Goal: Information Seeking & Learning: Understand process/instructions

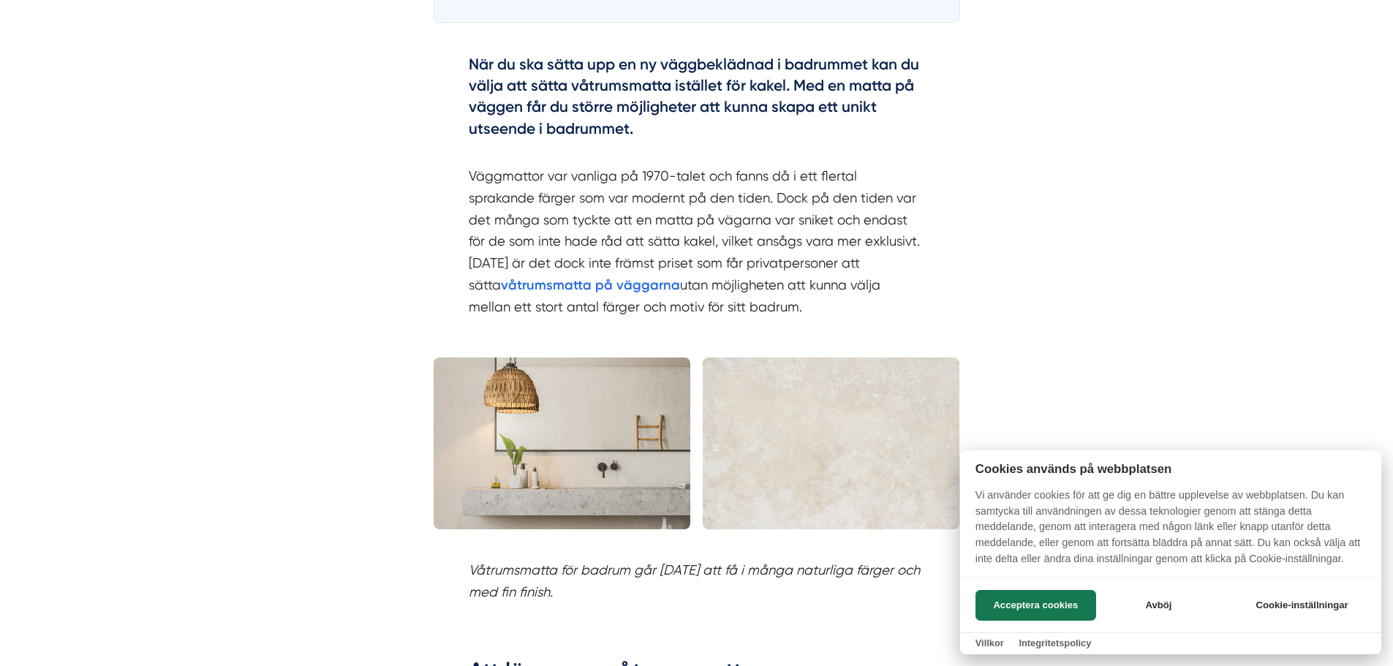
scroll to position [1243, 0]
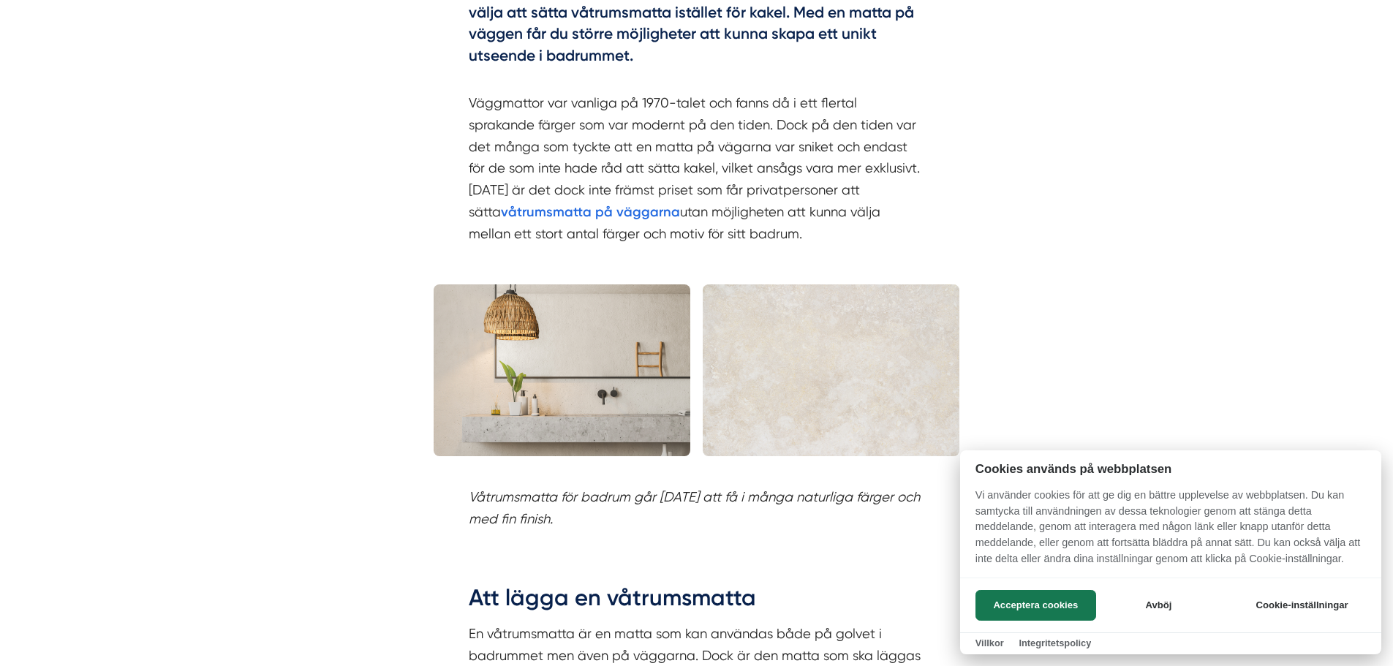
click at [643, 156] on div at bounding box center [696, 333] width 1393 height 666
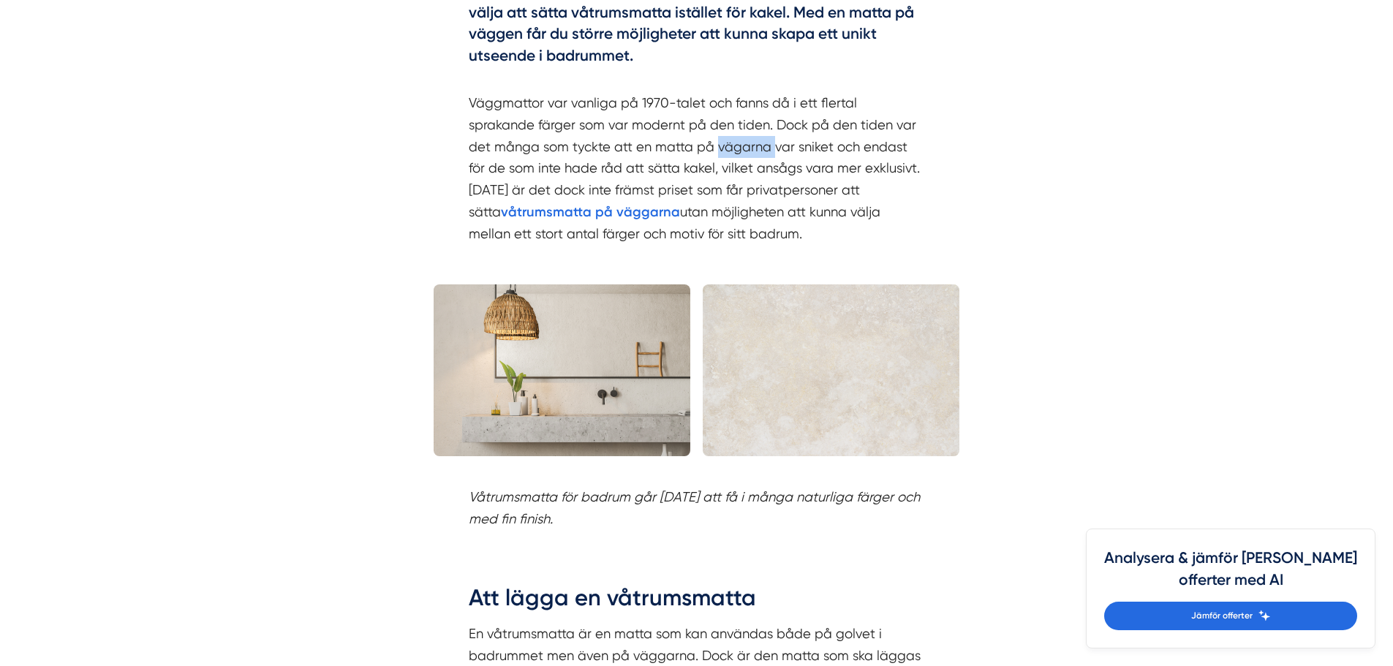
click at [643, 156] on p "Väggmattor var vanliga på 1970-talet och fanns då i ett flertal sprakande färge…" at bounding box center [697, 158] width 456 height 175
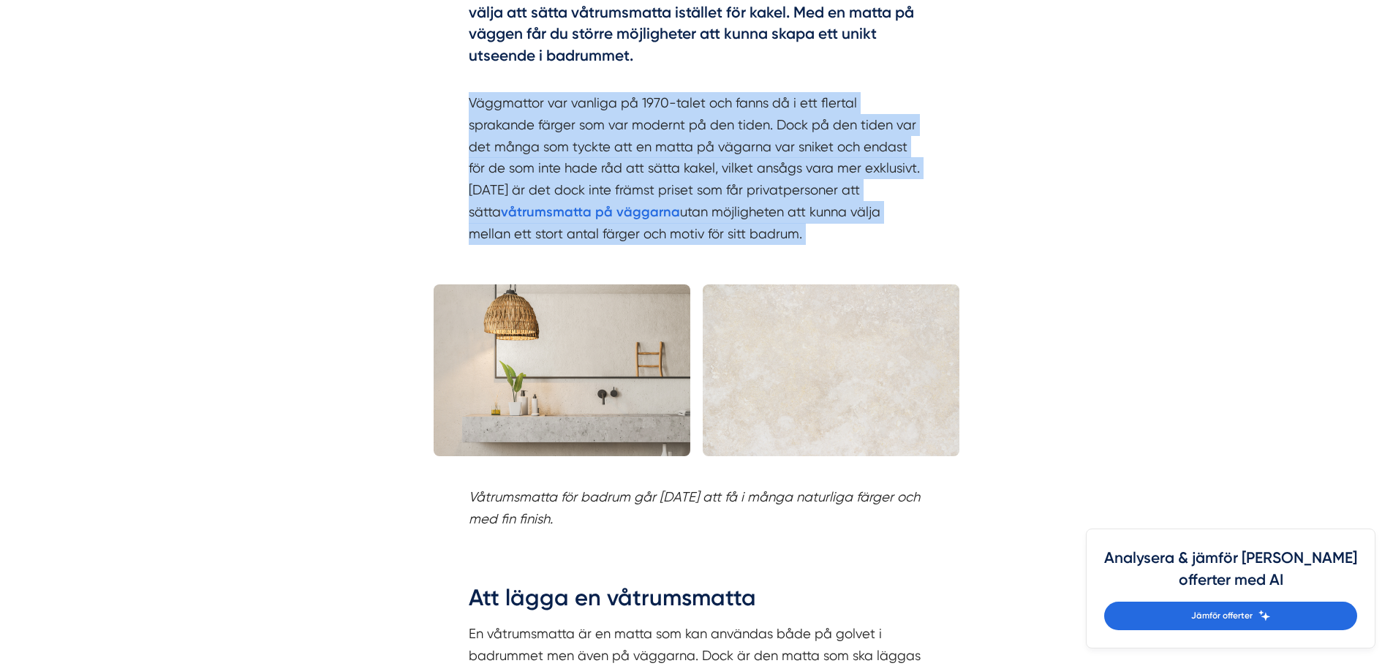
click at [643, 156] on p "Väggmattor var vanliga på 1970-talet och fanns då i ett flertal sprakande färge…" at bounding box center [697, 158] width 456 height 175
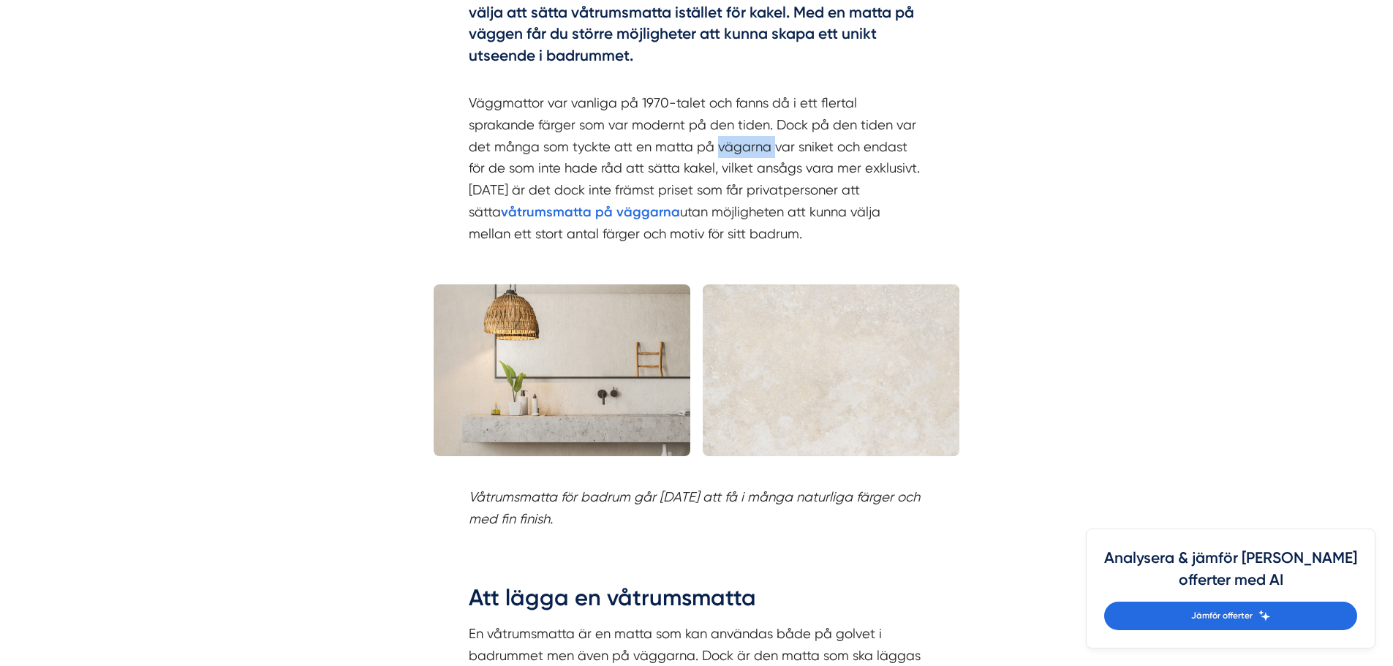
click at [643, 156] on p "Väggmattor var vanliga på 1970-talet och fanns då i ett flertal sprakande färge…" at bounding box center [697, 158] width 456 height 175
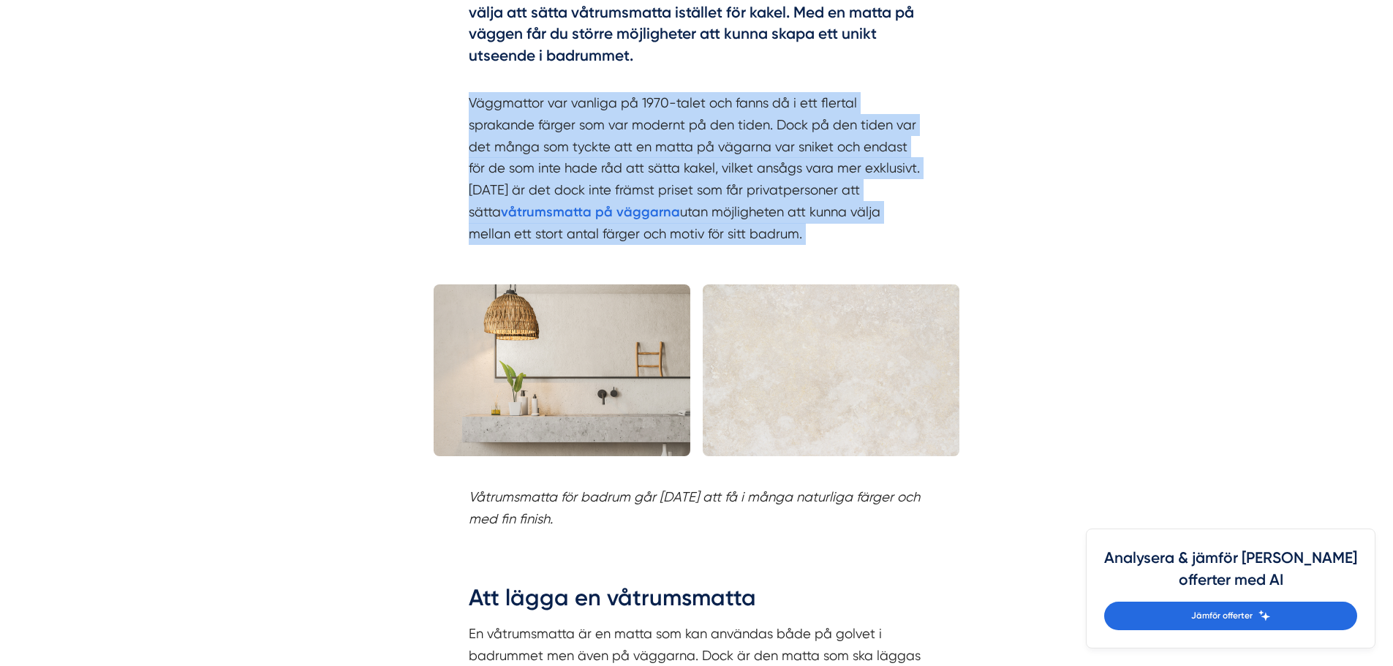
click at [643, 156] on p "Väggmattor var vanliga på 1970-talet och fanns då i ett flertal sprakande färge…" at bounding box center [697, 158] width 456 height 175
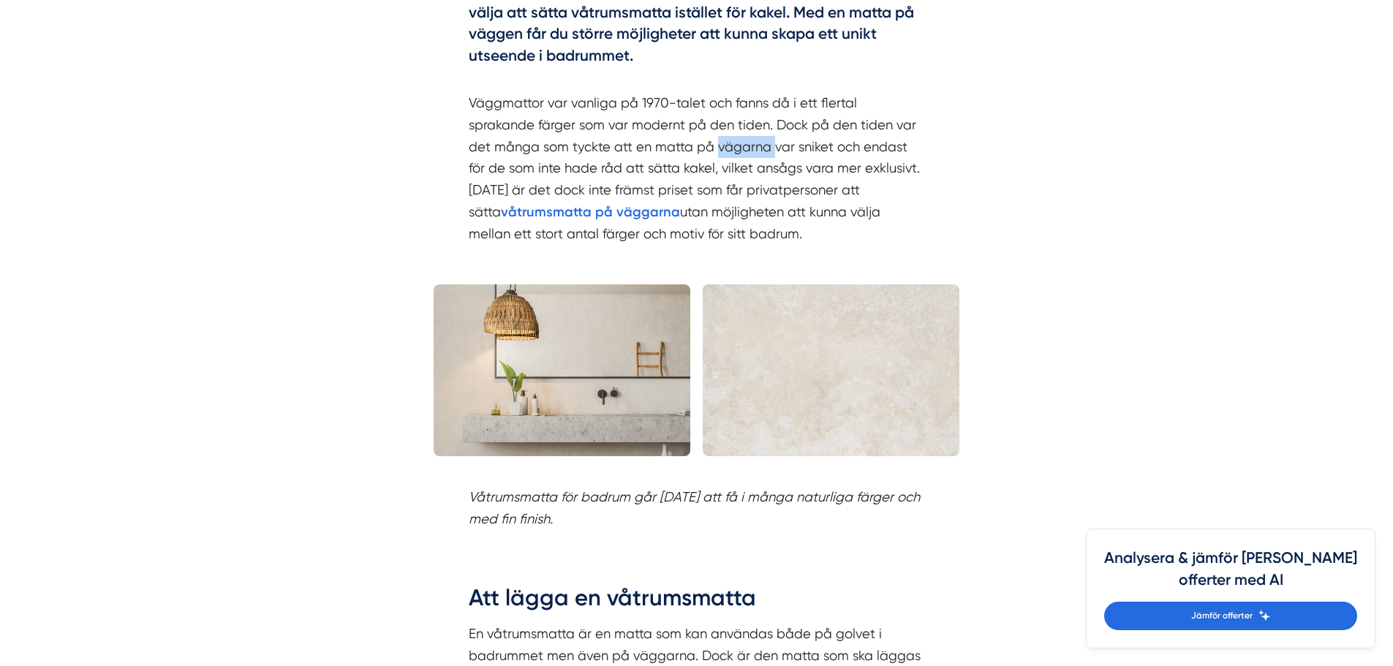
click at [643, 156] on p "Väggmattor var vanliga på 1970-talet och fanns då i ett flertal sprakande färge…" at bounding box center [697, 158] width 456 height 175
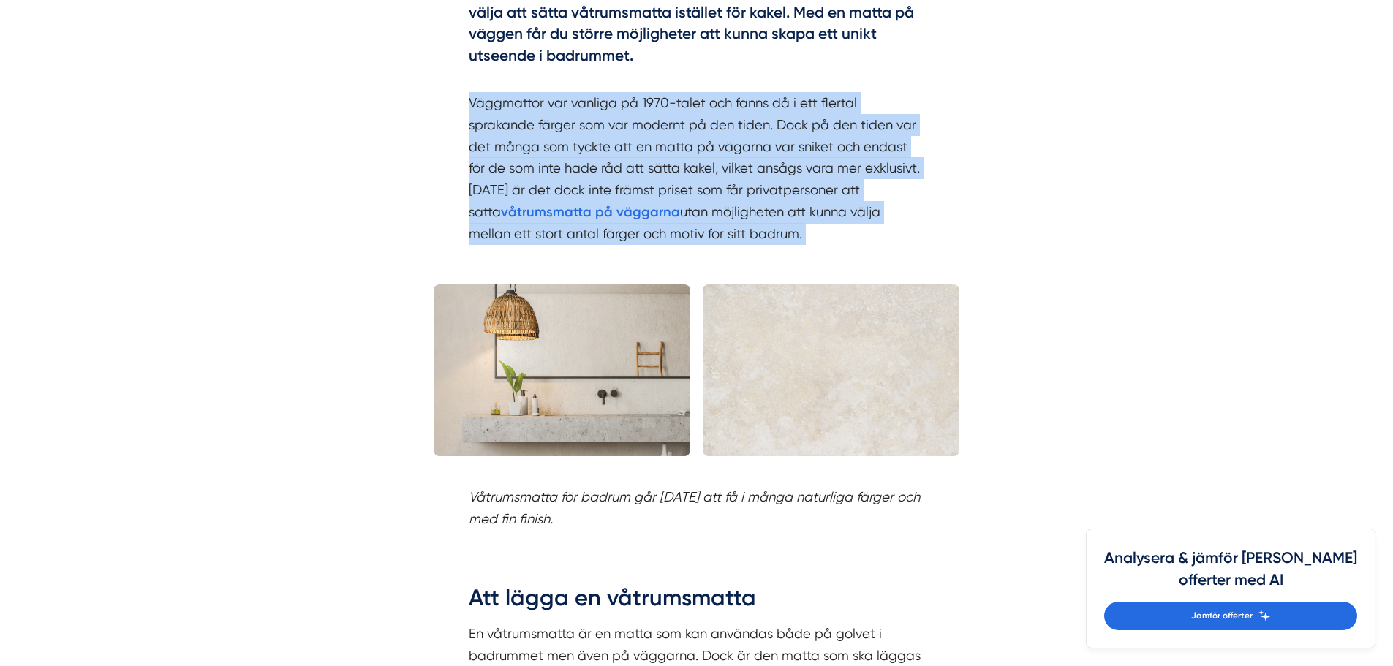
click at [643, 156] on p "Väggmattor var vanliga på 1970-talet och fanns då i ett flertal sprakande färge…" at bounding box center [697, 158] width 456 height 175
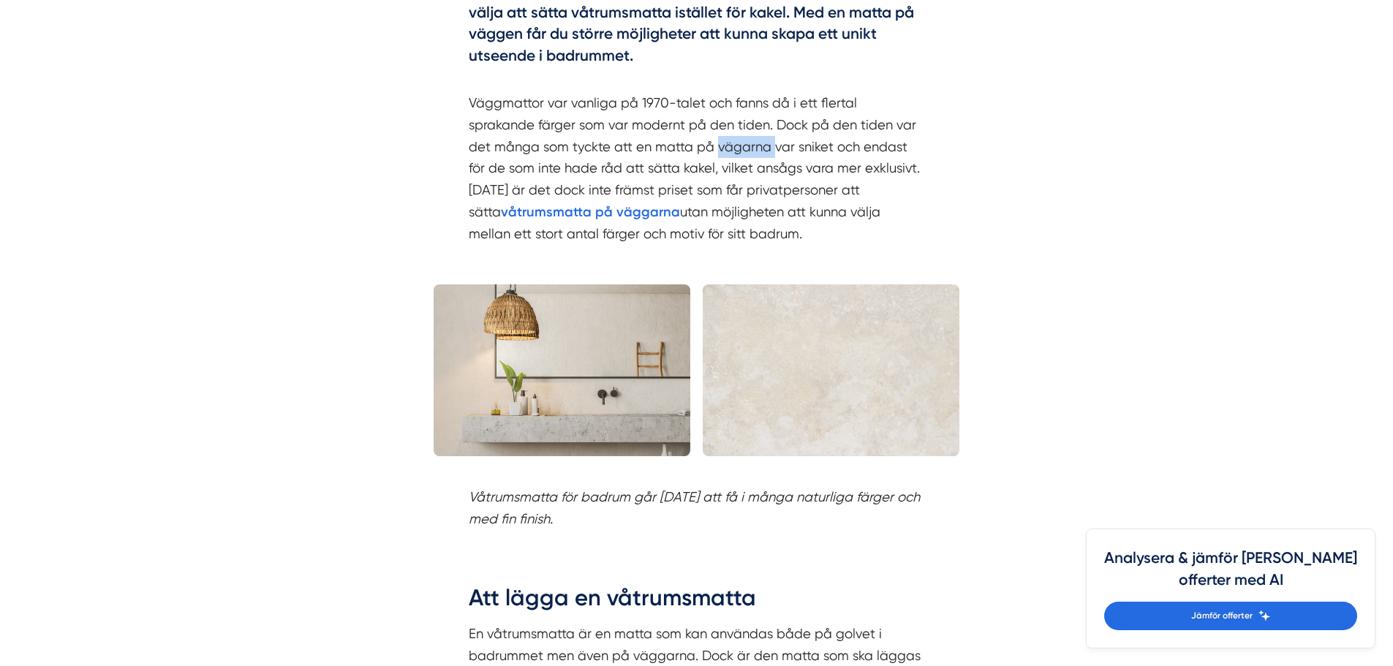
click at [643, 156] on p "Väggmattor var vanliga på 1970-talet och fanns då i ett flertal sprakande färge…" at bounding box center [697, 158] width 456 height 175
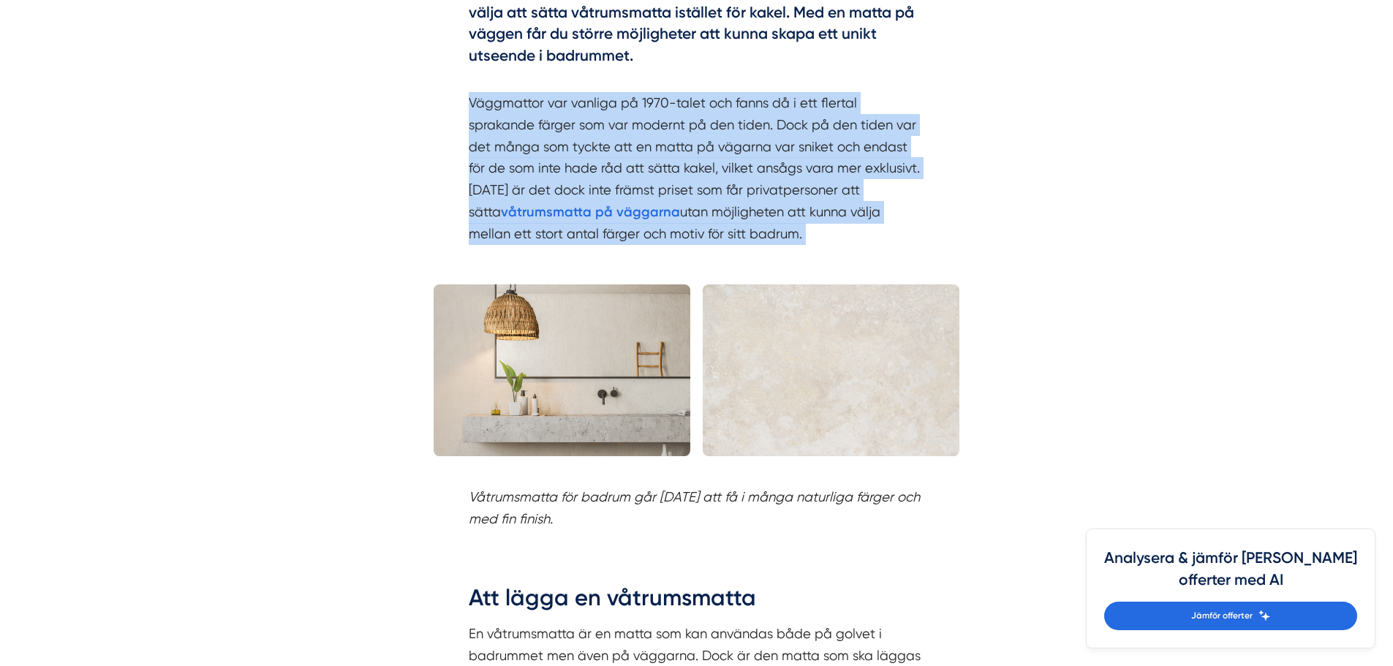
click at [643, 156] on p "Väggmattor var vanliga på 1970-talet och fanns då i ett flertal sprakande färge…" at bounding box center [697, 158] width 456 height 175
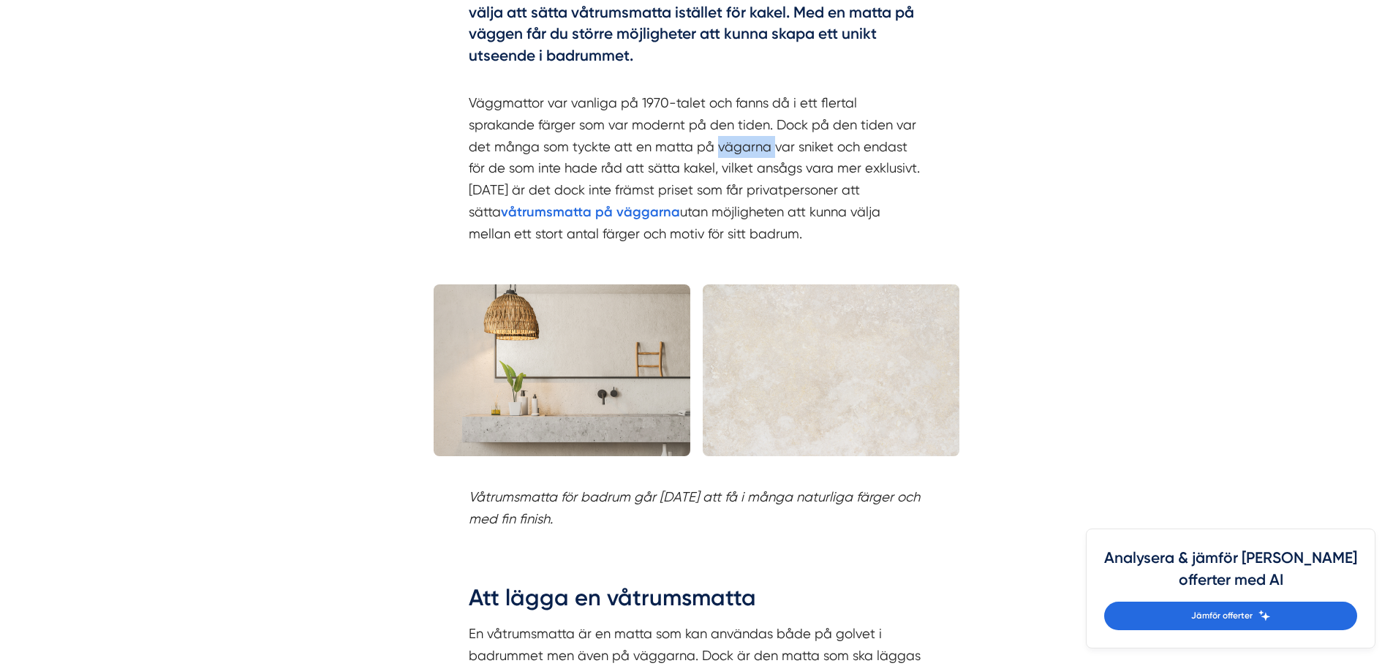
click at [643, 156] on p "Väggmattor var vanliga på 1970-talet och fanns då i ett flertal sprakande färge…" at bounding box center [697, 158] width 456 height 175
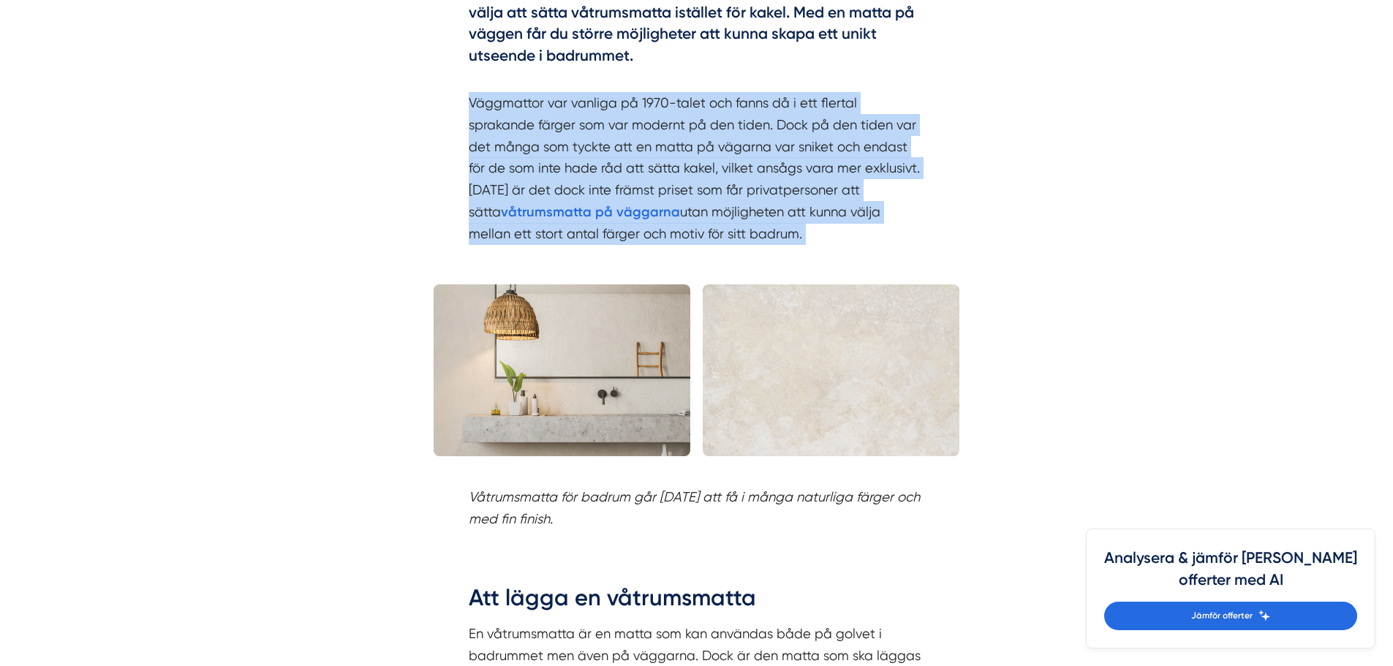
click at [643, 156] on p "Väggmattor var vanliga på 1970-talet och fanns då i ett flertal sprakande färge…" at bounding box center [697, 158] width 456 height 175
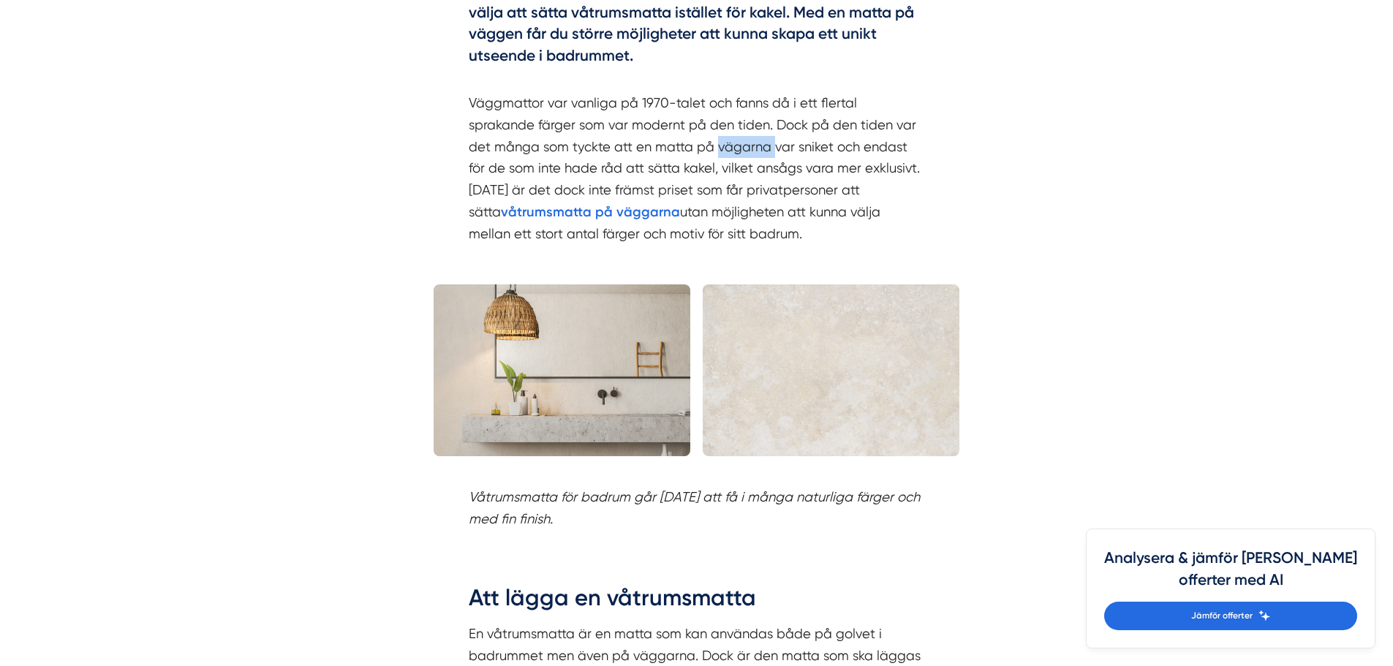
click at [643, 156] on p "Väggmattor var vanliga på 1970-talet och fanns då i ett flertal sprakande färge…" at bounding box center [697, 158] width 456 height 175
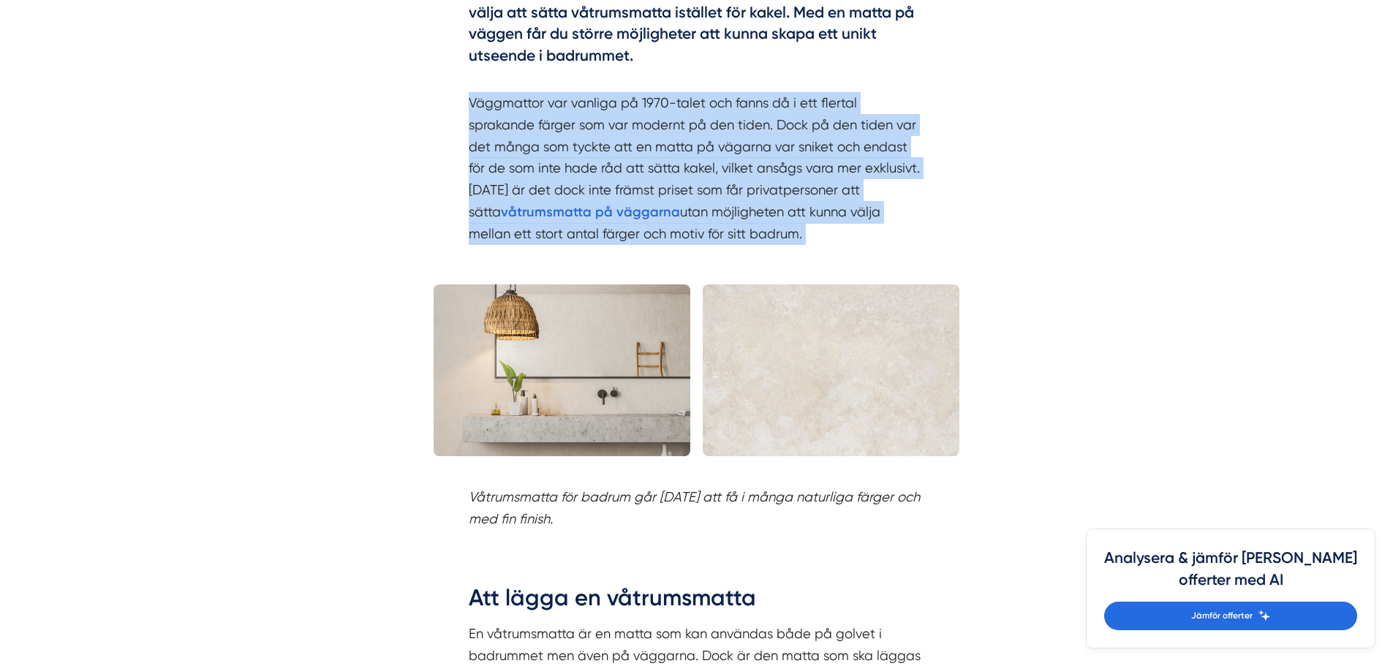
click at [643, 156] on p "Väggmattor var vanliga på 1970-talet och fanns då i ett flertal sprakande färge…" at bounding box center [697, 158] width 456 height 175
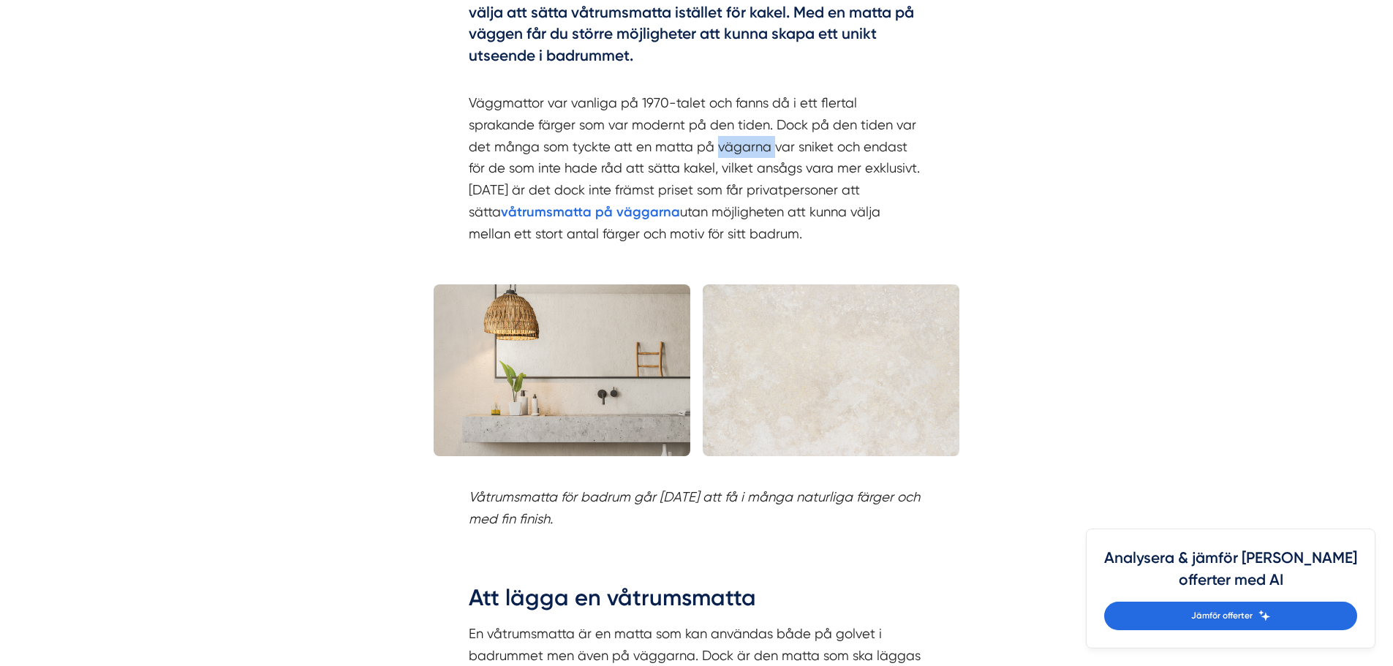
click at [643, 156] on p "Väggmattor var vanliga på 1970-talet och fanns då i ett flertal sprakande färge…" at bounding box center [697, 158] width 456 height 175
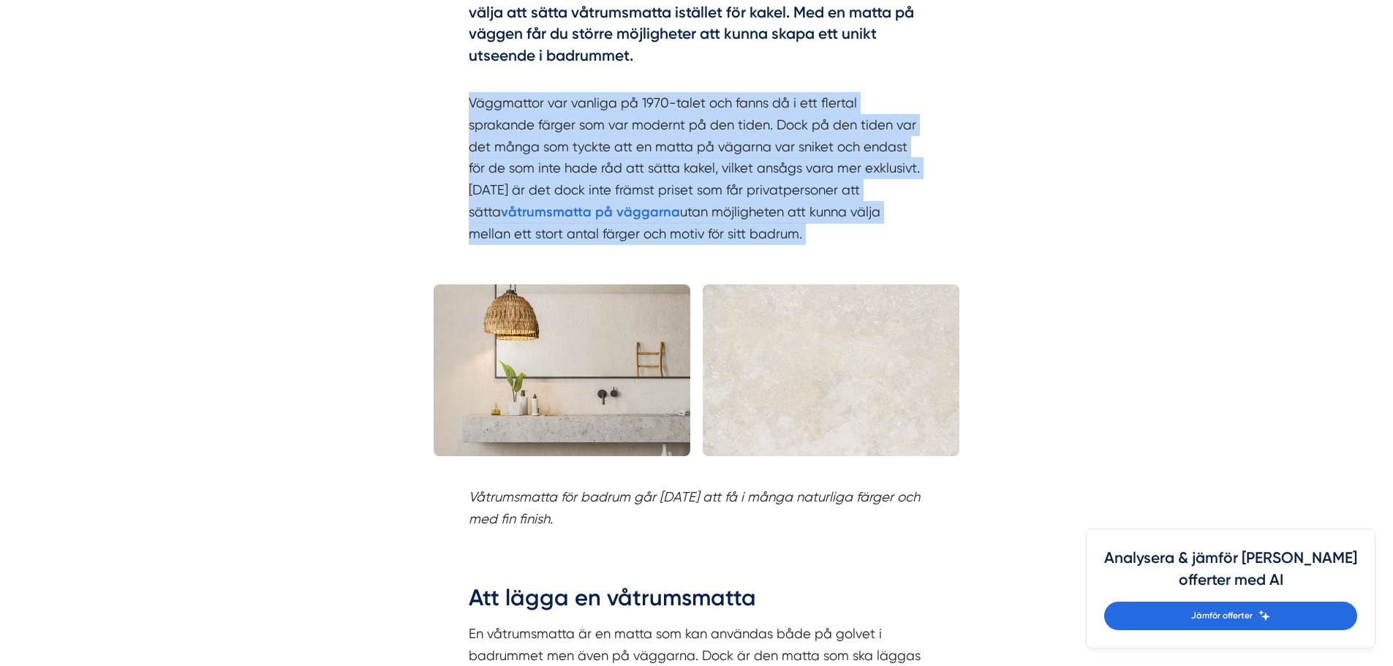
click at [643, 156] on p "Väggmattor var vanliga på 1970-talet och fanns då i ett flertal sprakande färge…" at bounding box center [697, 158] width 456 height 175
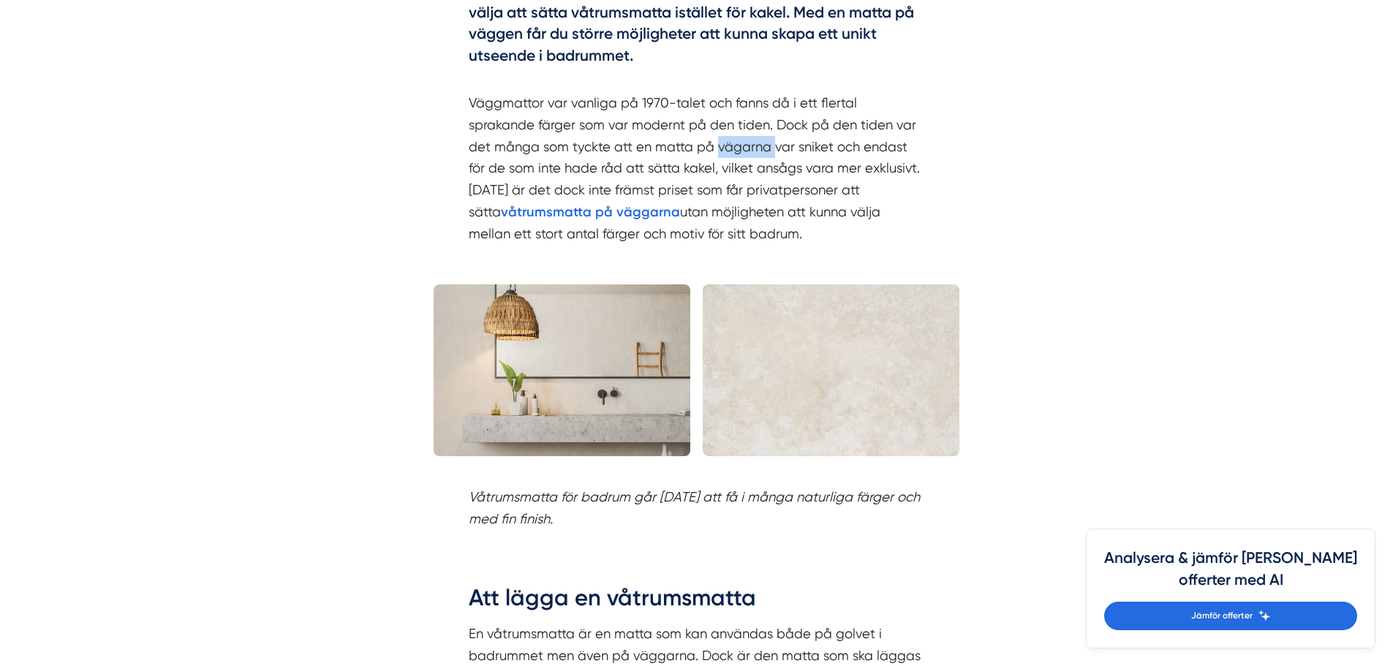
click at [643, 156] on p "Väggmattor var vanliga på 1970-talet och fanns då i ett flertal sprakande färge…" at bounding box center [697, 158] width 456 height 175
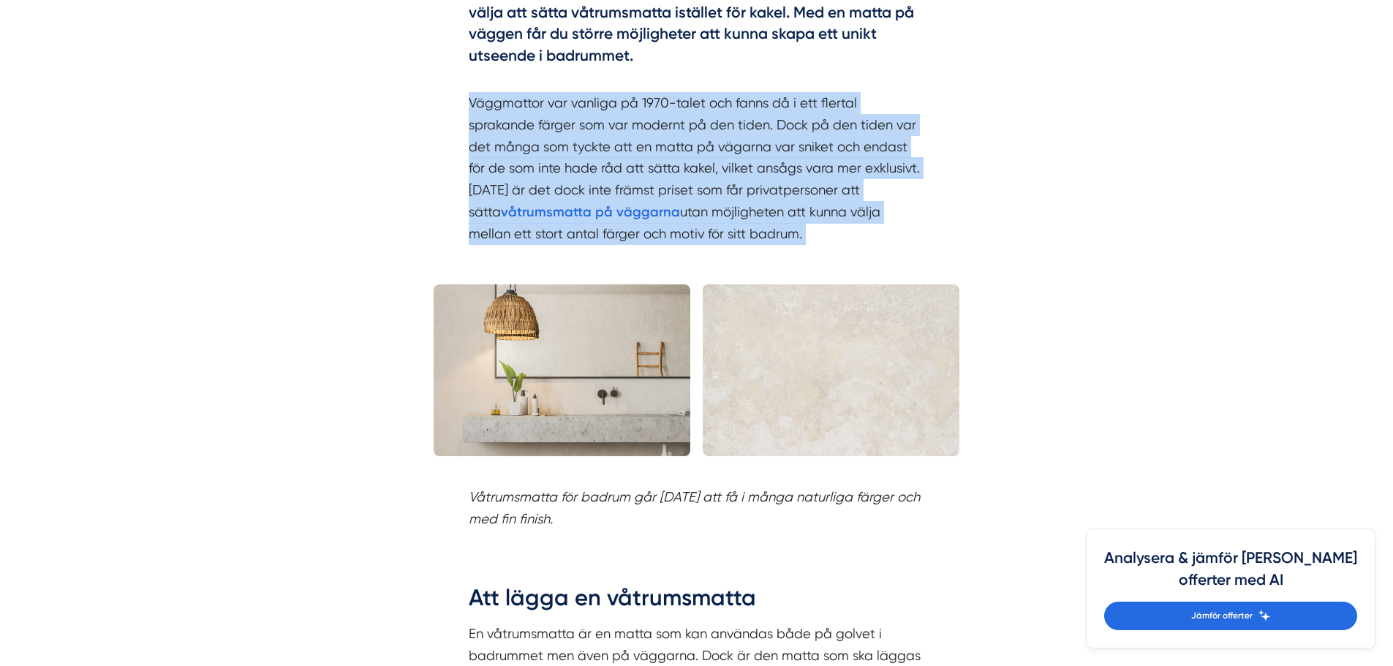
click at [643, 156] on p "Väggmattor var vanliga på 1970-talet och fanns då i ett flertal sprakande färge…" at bounding box center [697, 158] width 456 height 175
click at [643, 158] on p "Väggmattor var vanliga på 1970-talet och fanns då i ett flertal sprakande färge…" at bounding box center [697, 158] width 456 height 175
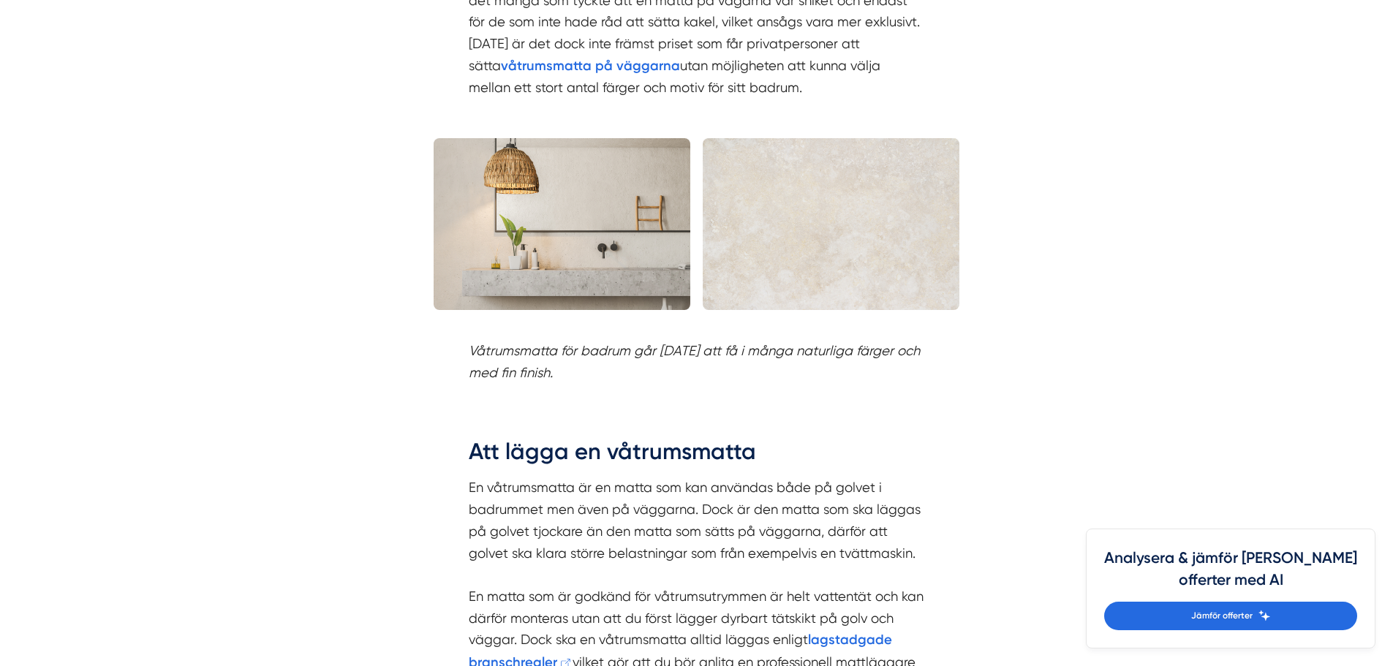
scroll to position [1609, 0]
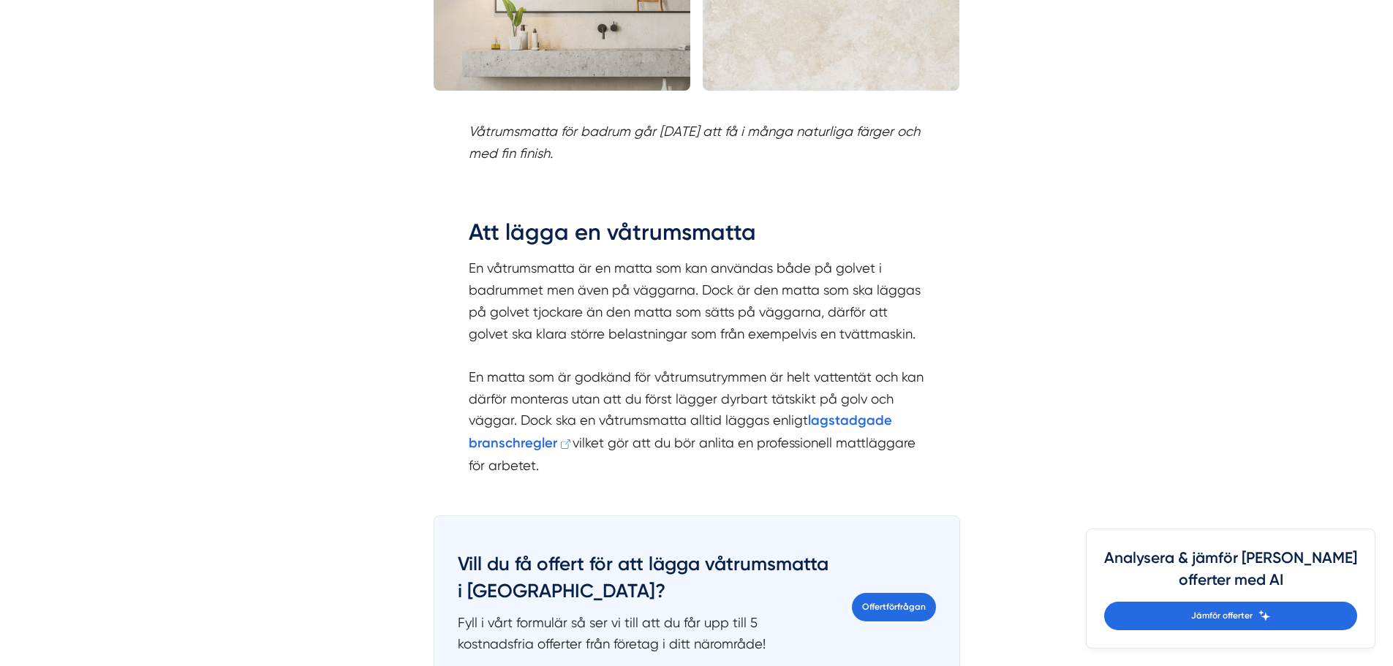
click at [685, 277] on p "En våtrumsmatta är en matta som kan användas både på golvet i badrummet men äve…" at bounding box center [697, 366] width 456 height 219
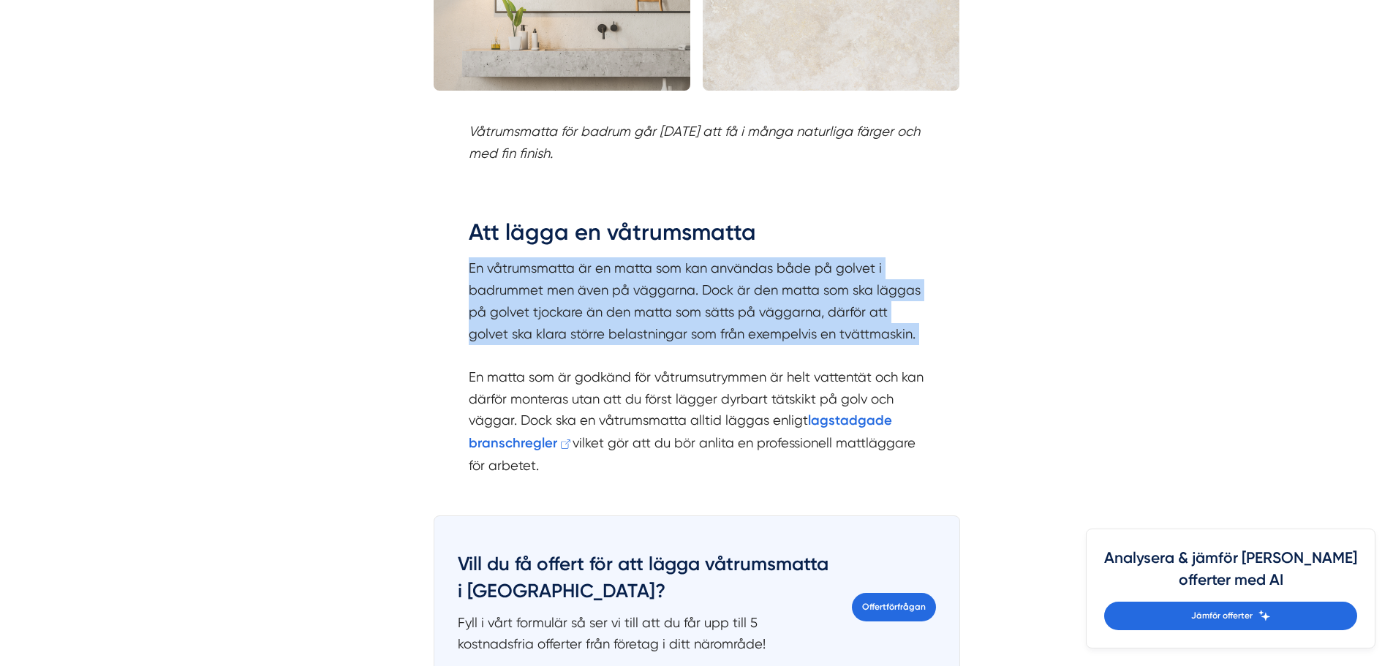
click at [685, 277] on p "En våtrumsmatta är en matta som kan användas både på golvet i badrummet men äve…" at bounding box center [697, 366] width 456 height 219
click at [665, 337] on p "En våtrumsmatta är en matta som kan användas både på golvet i badrummet men äve…" at bounding box center [697, 366] width 456 height 219
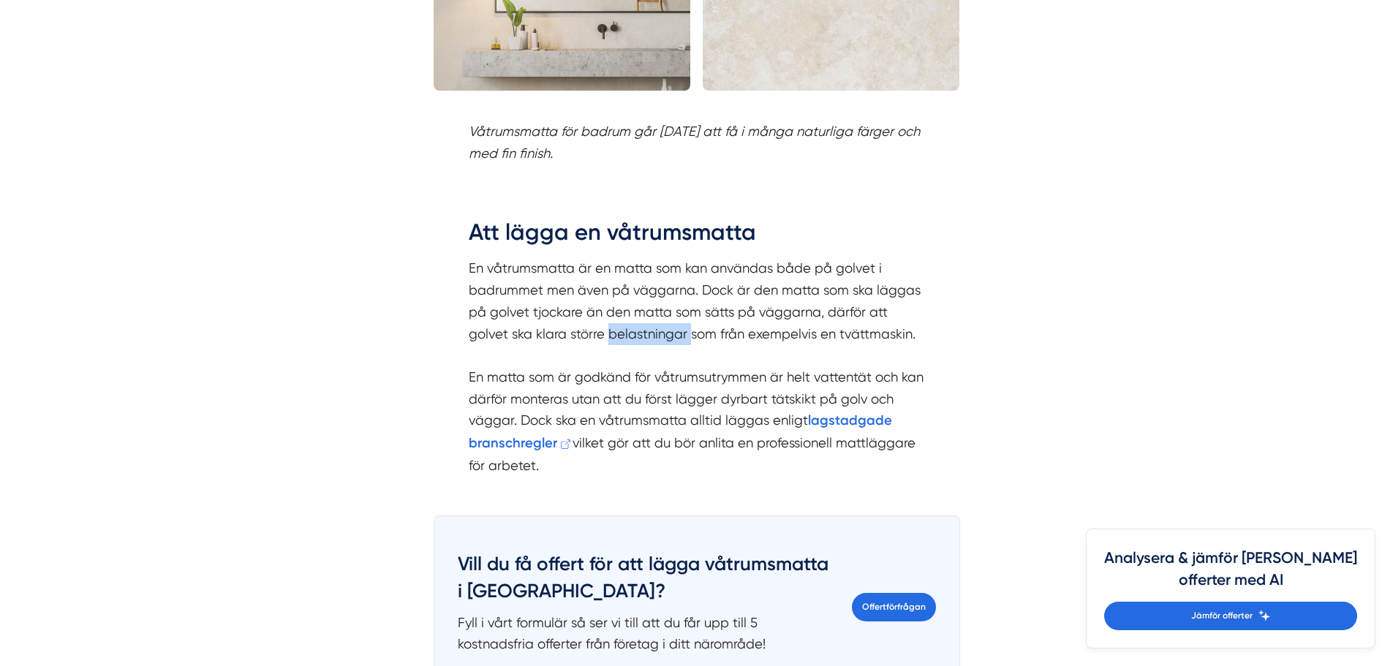
click at [665, 337] on p "En våtrumsmatta är en matta som kan användas både på golvet i badrummet men äve…" at bounding box center [697, 366] width 456 height 219
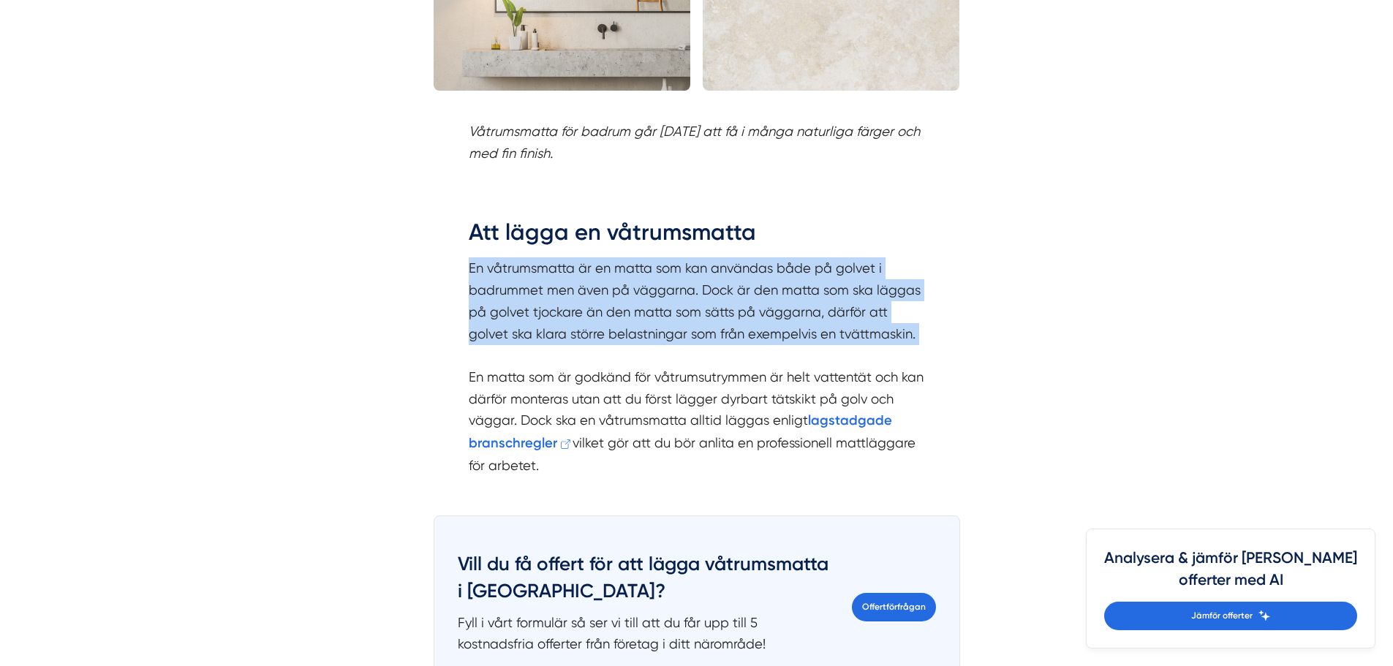
click at [665, 337] on p "En våtrumsmatta är en matta som kan användas både på golvet i badrummet men äve…" at bounding box center [697, 366] width 456 height 219
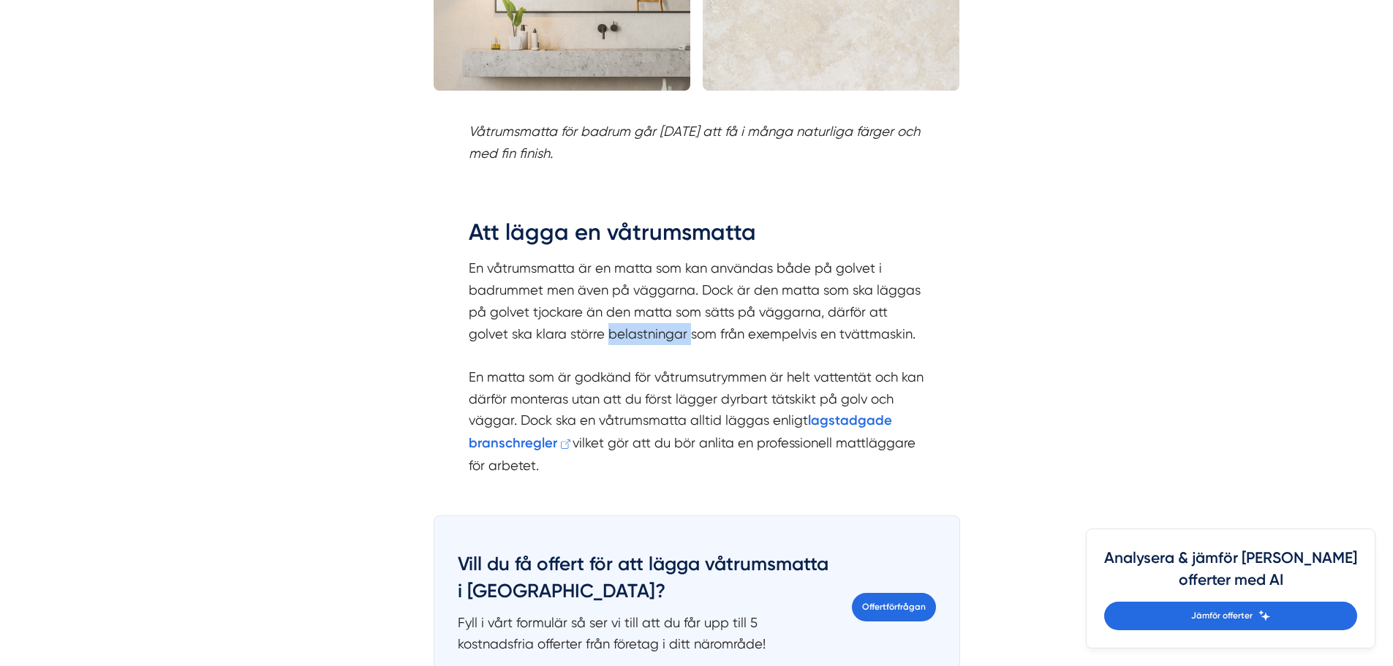
click at [665, 337] on p "En våtrumsmatta är en matta som kan användas både på golvet i badrummet men äve…" at bounding box center [697, 366] width 456 height 219
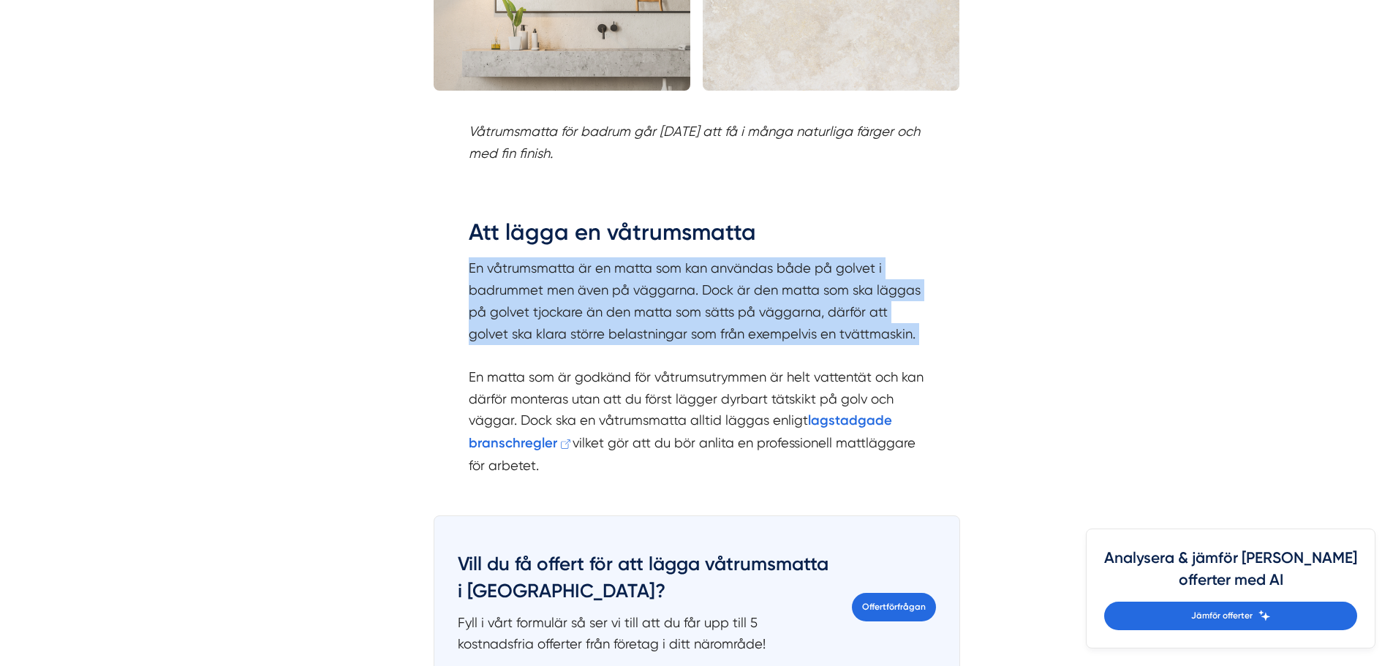
click at [665, 337] on p "En våtrumsmatta är en matta som kan användas både på golvet i badrummet men äve…" at bounding box center [697, 366] width 456 height 219
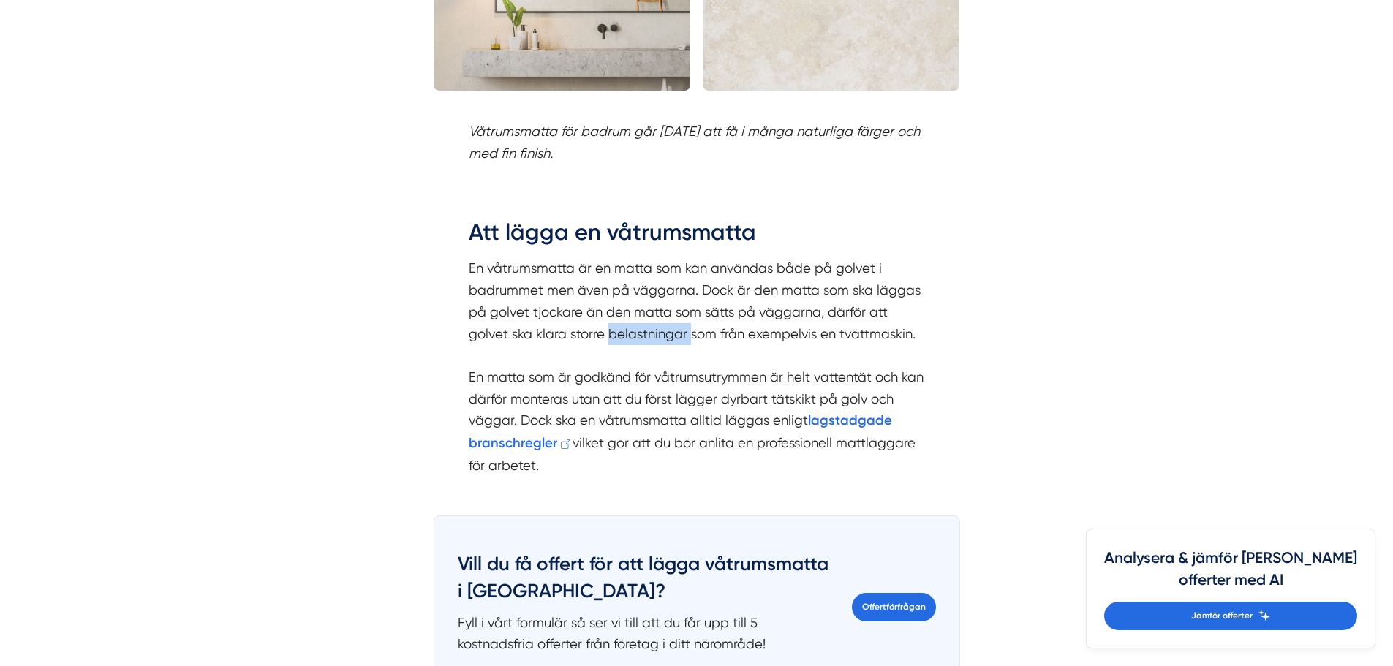
click at [665, 337] on p "En våtrumsmatta är en matta som kan användas både på golvet i badrummet men äve…" at bounding box center [697, 366] width 456 height 219
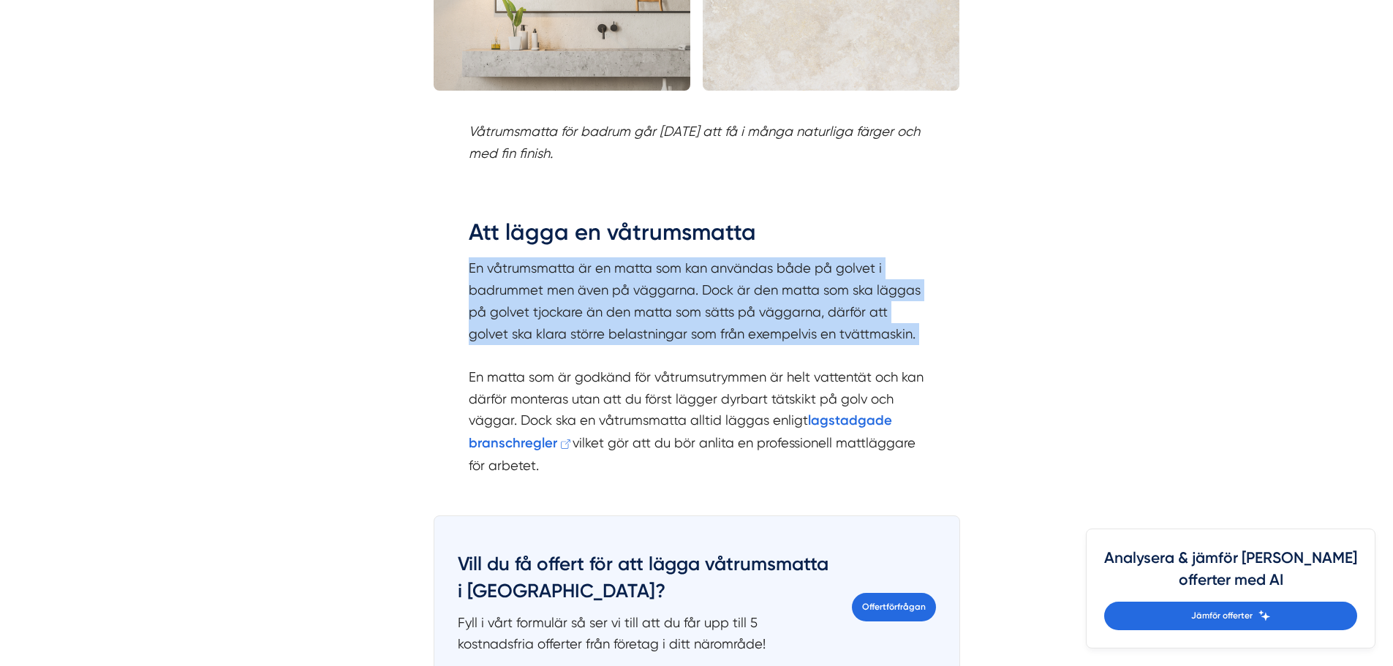
click at [665, 337] on p "En våtrumsmatta är en matta som kan användas både på golvet i badrummet men äve…" at bounding box center [697, 366] width 456 height 219
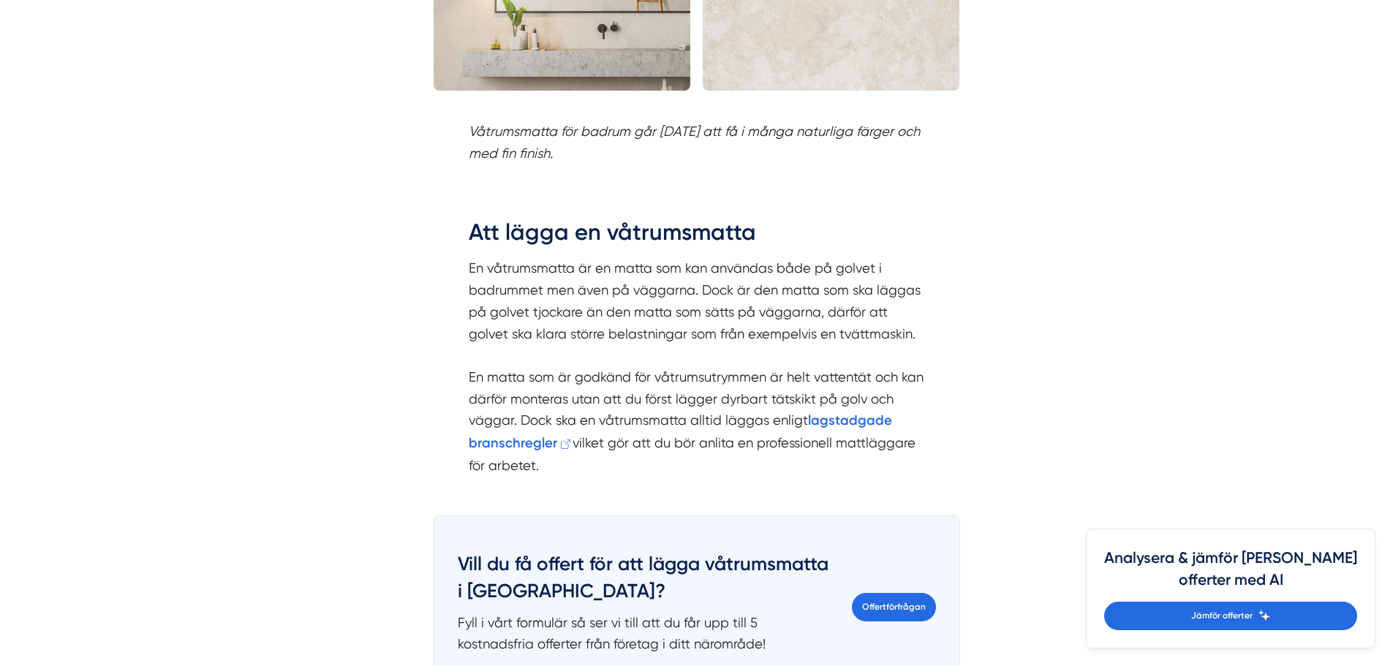
click at [666, 386] on p "En våtrumsmatta är en matta som kan användas både på golvet i badrummet men äve…" at bounding box center [697, 366] width 456 height 219
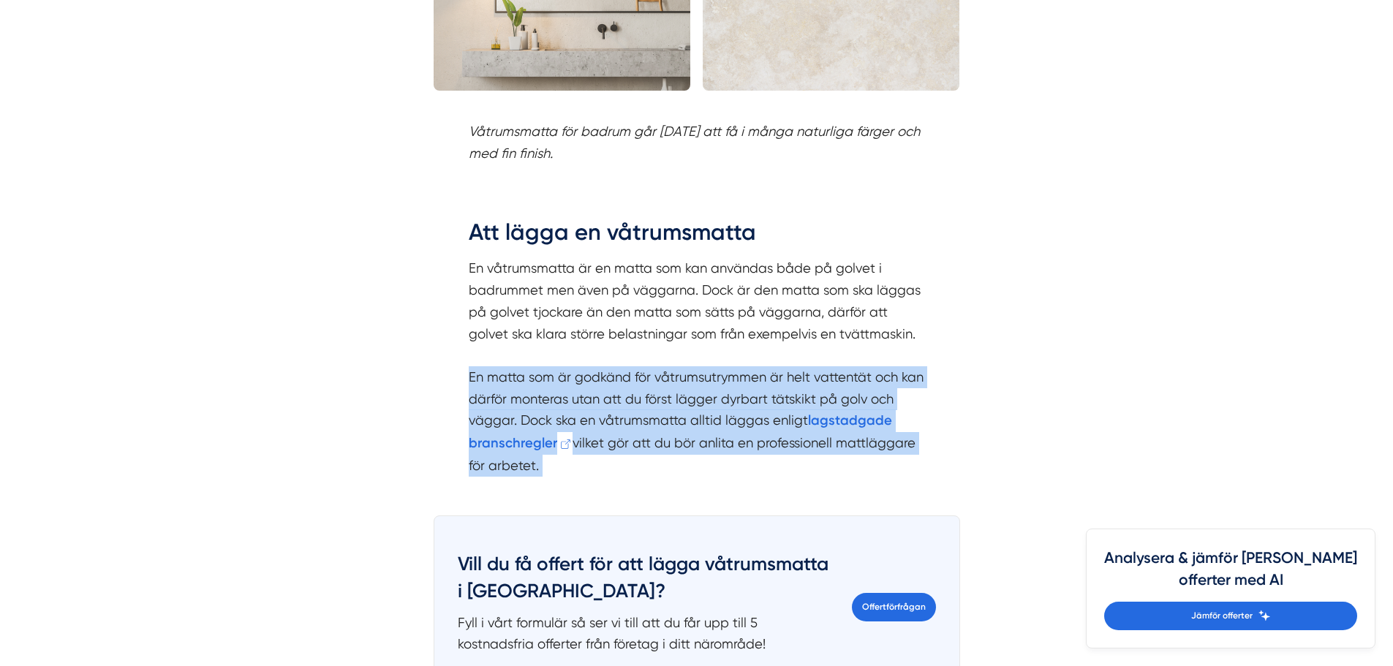
click at [666, 386] on p "En våtrumsmatta är en matta som kan användas både på golvet i badrummet men äve…" at bounding box center [697, 366] width 456 height 219
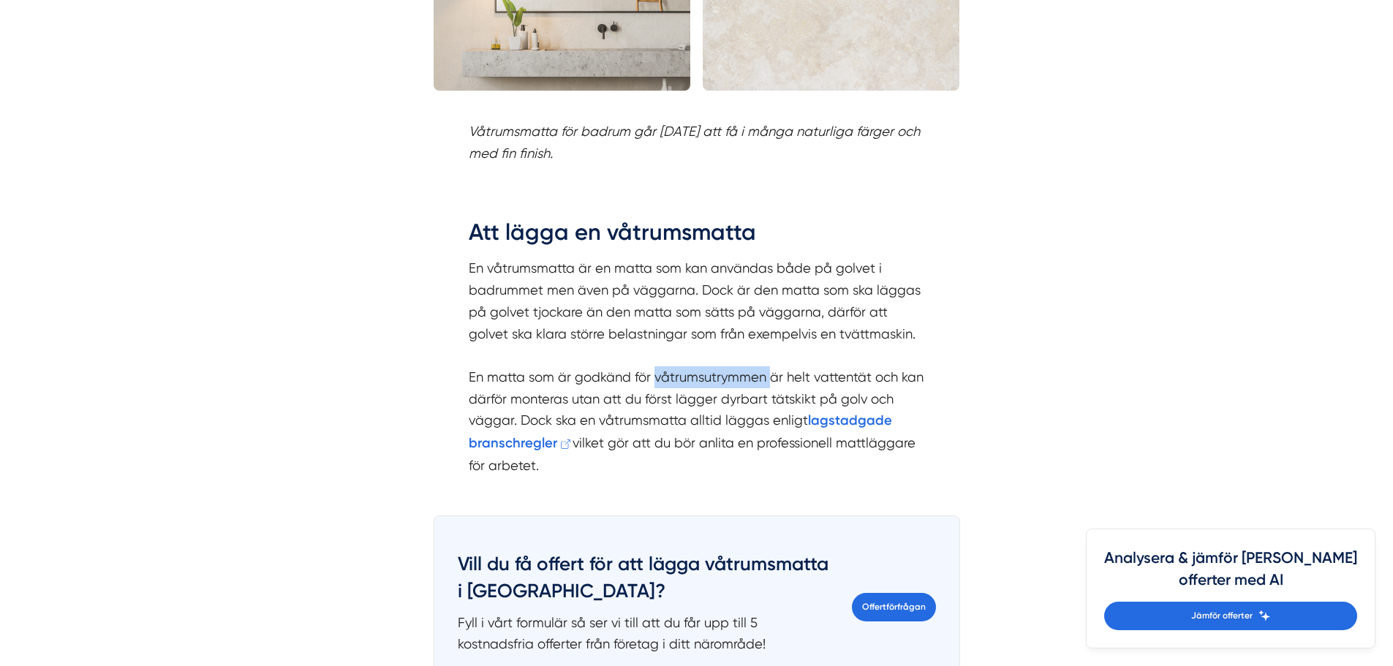
click at [666, 386] on p "En våtrumsmatta är en matta som kan användas både på golvet i badrummet men äve…" at bounding box center [697, 366] width 456 height 219
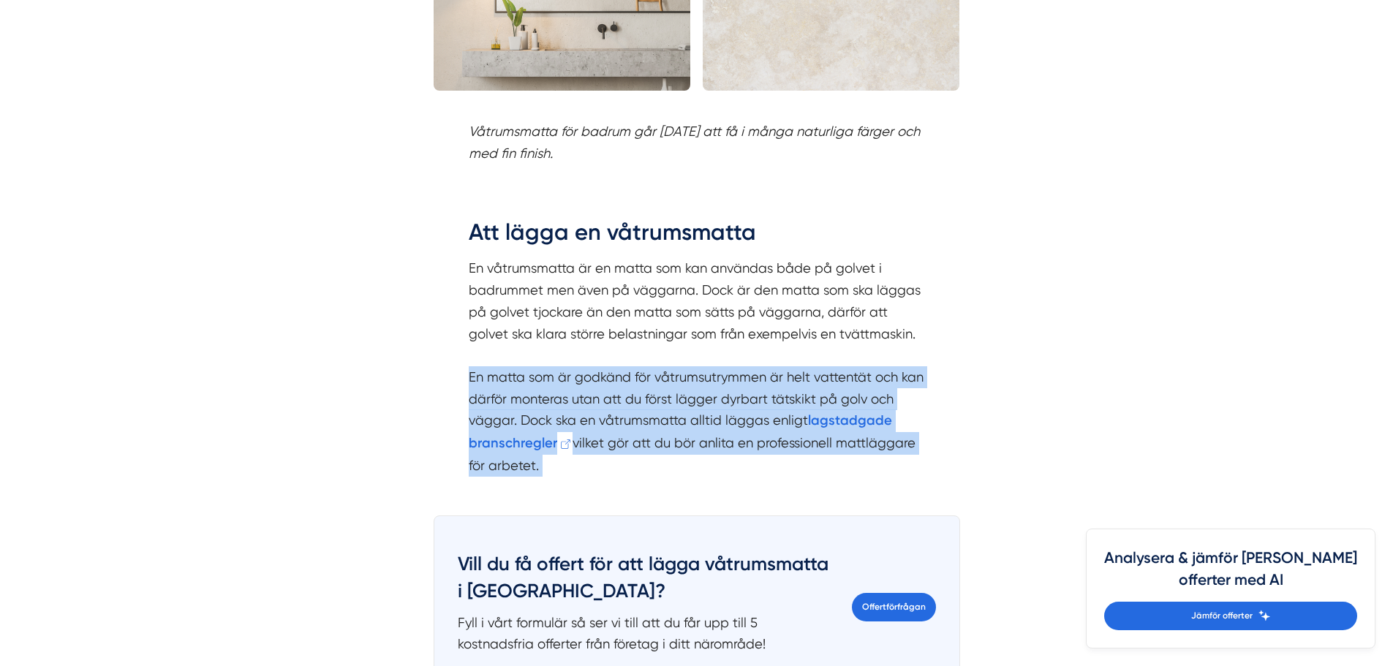
click at [666, 386] on p "En våtrumsmatta är en matta som kan användas både på golvet i badrummet men äve…" at bounding box center [697, 366] width 456 height 219
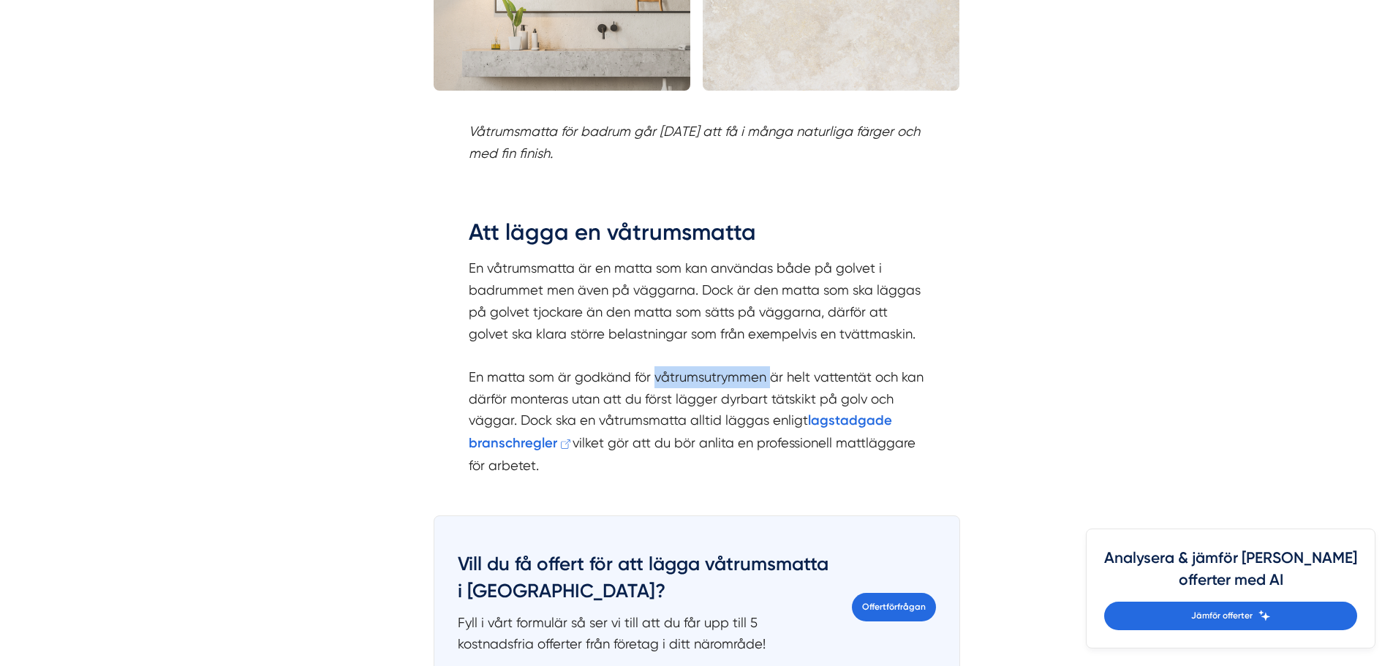
click at [666, 386] on p "En våtrumsmatta är en matta som kan användas både på golvet i badrummet men äve…" at bounding box center [697, 366] width 456 height 219
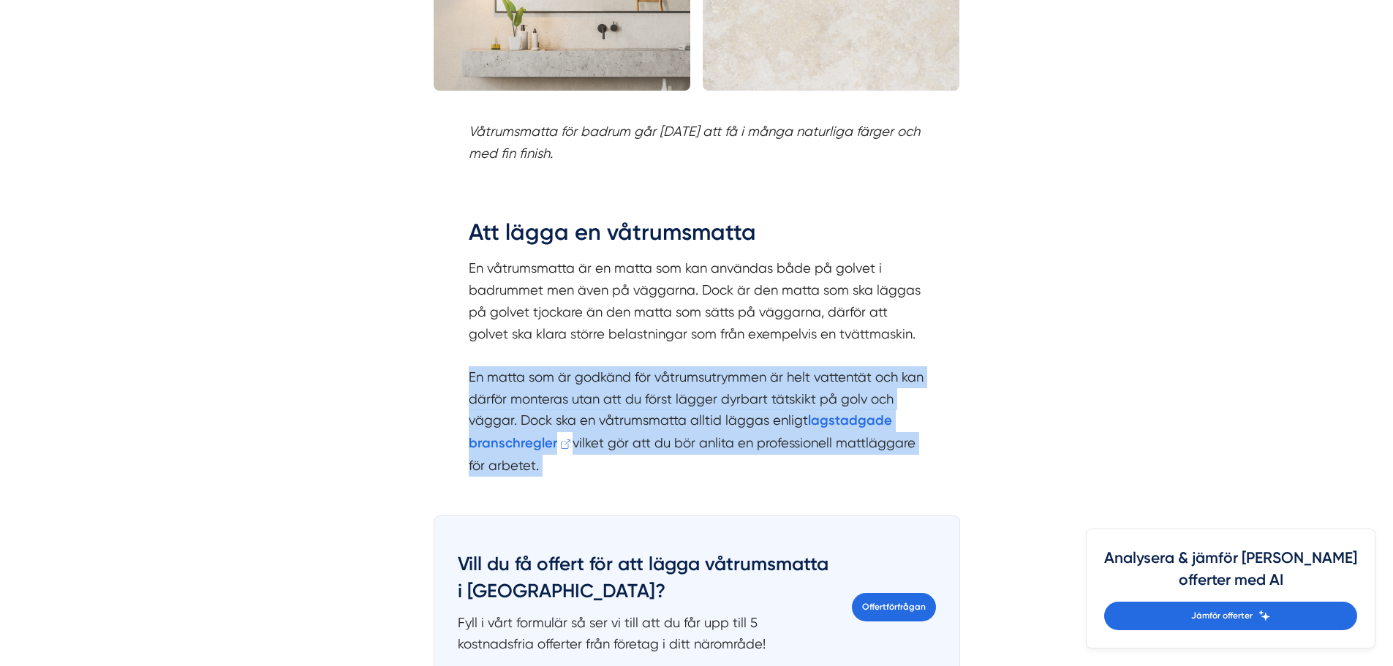
click at [666, 386] on p "En våtrumsmatta är en matta som kan användas både på golvet i badrummet men äve…" at bounding box center [697, 366] width 456 height 219
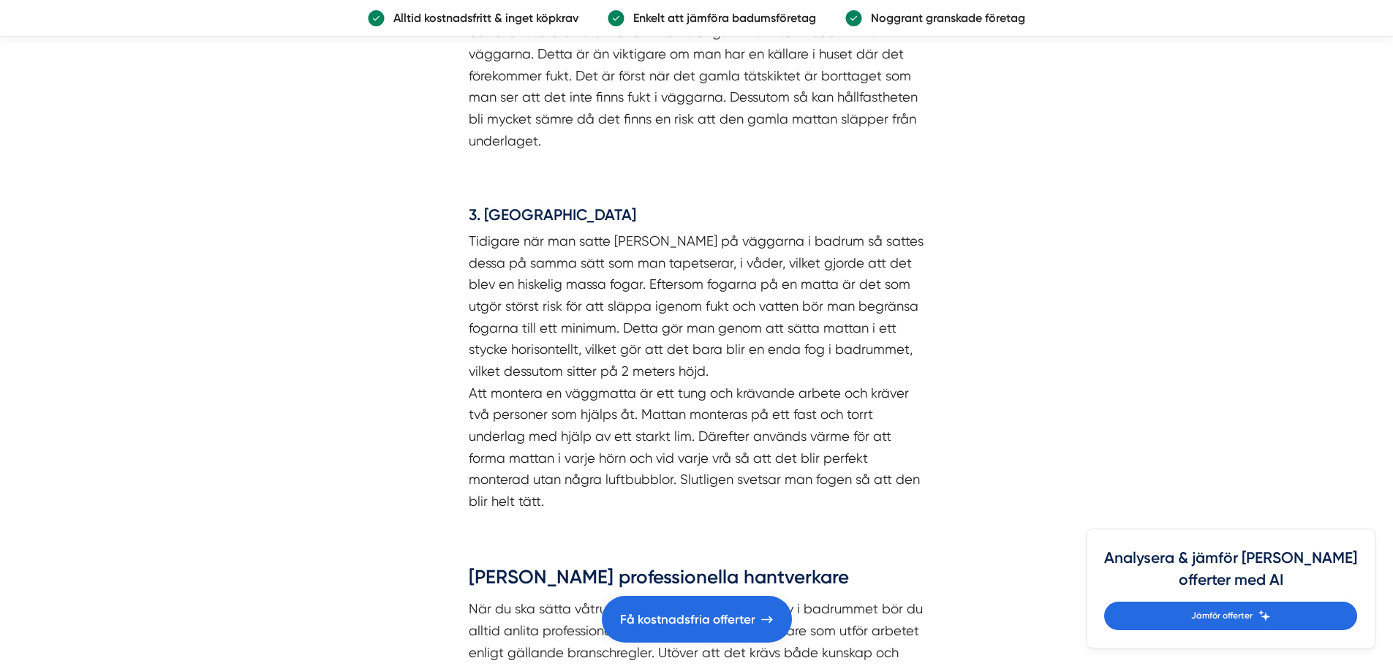
scroll to position [2706, 0]
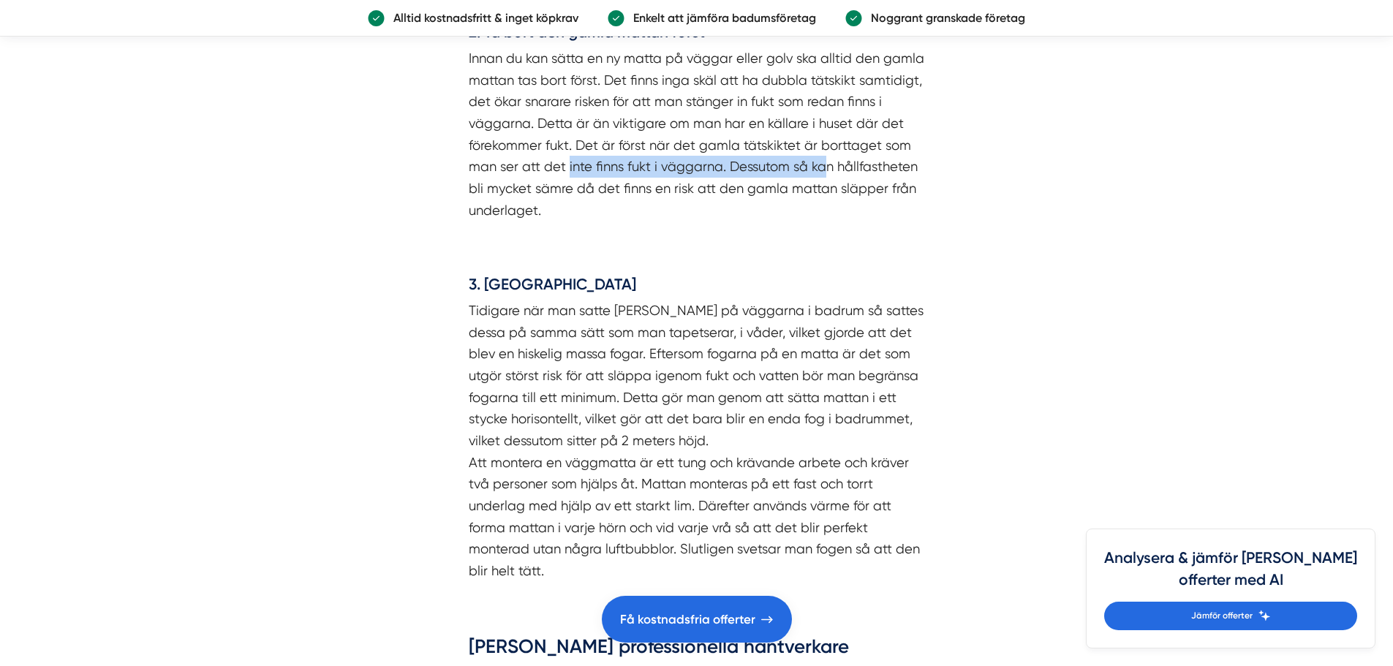
drag, startPoint x: 567, startPoint y: 167, endPoint x: 824, endPoint y: 170, distance: 256.7
click at [824, 170] on p "Innan du kan sätta en ny matta på väggar eller golv ska alltid den gamla mattan…" at bounding box center [697, 135] width 456 height 174
click at [720, 186] on p "Innan du kan sätta en ny matta på väggar eller golv ska alltid den gamla mattan…" at bounding box center [697, 135] width 456 height 174
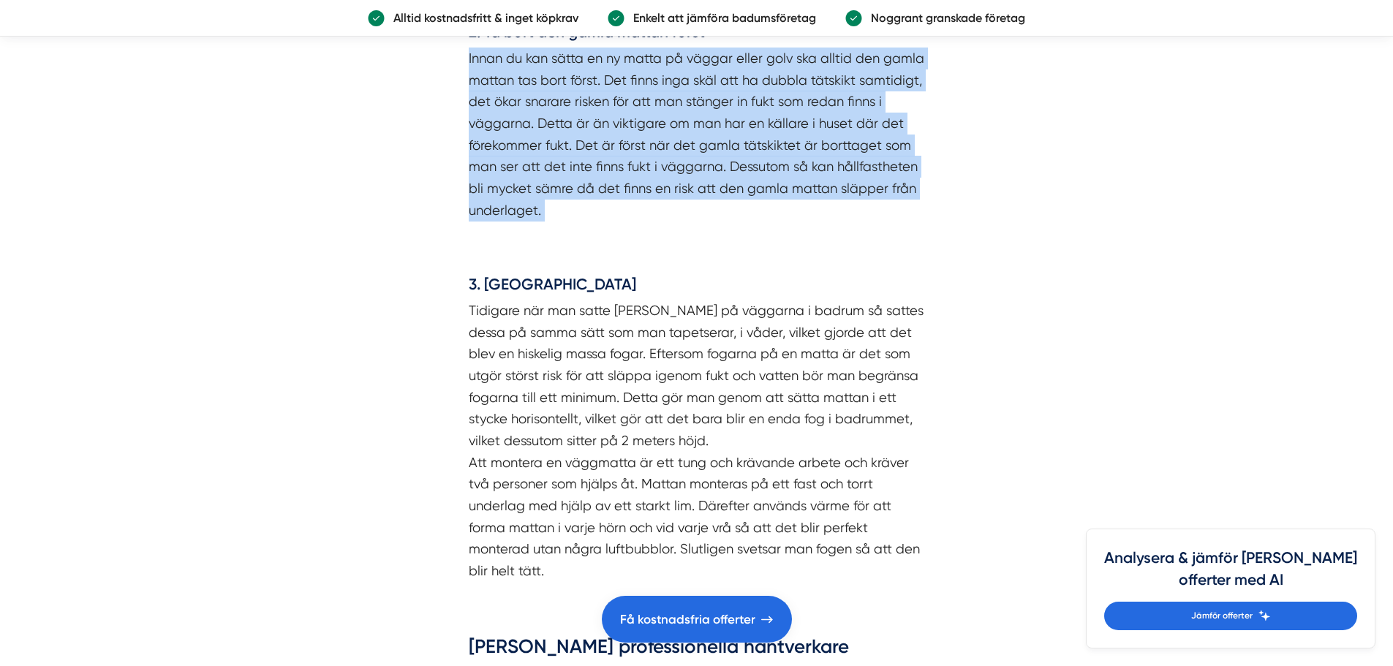
click at [720, 186] on p "Innan du kan sätta en ny matta på väggar eller golv ska alltid den gamla mattan…" at bounding box center [697, 135] width 456 height 174
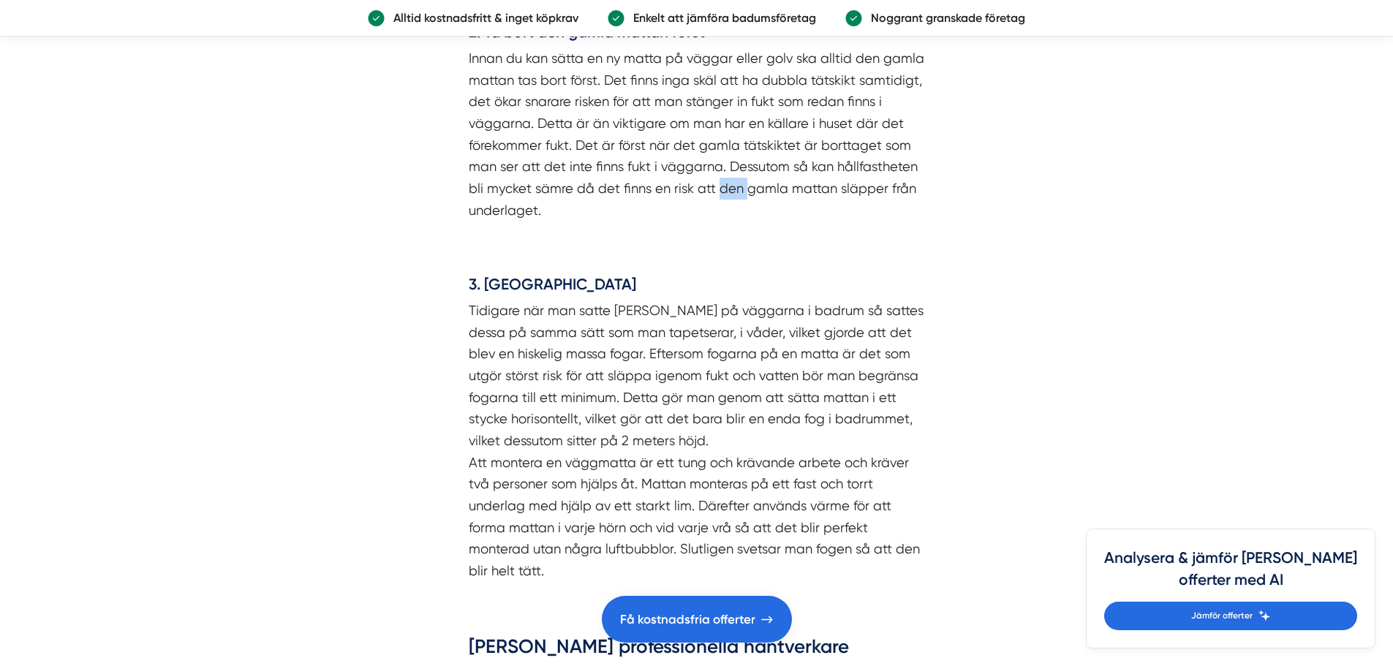
click at [720, 186] on p "Innan du kan sätta en ny matta på väggar eller golv ska alltid den gamla mattan…" at bounding box center [697, 135] width 456 height 174
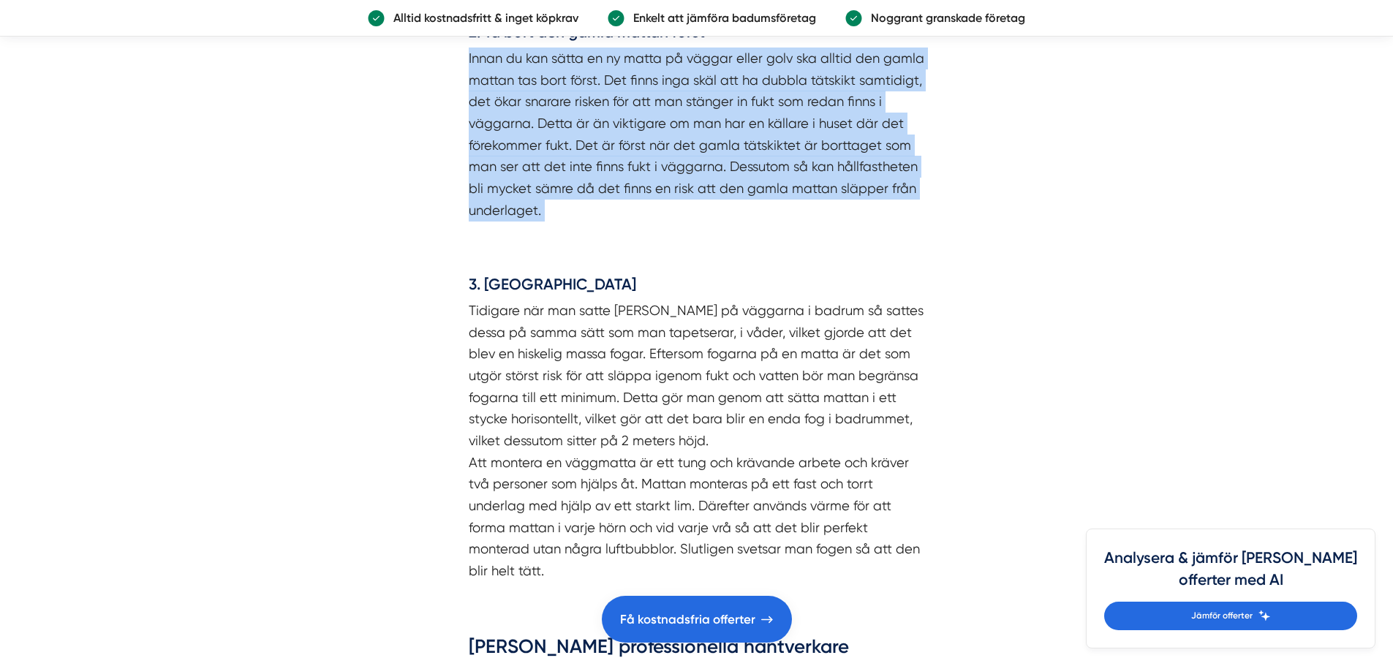
click at [720, 186] on p "Innan du kan sätta en ny matta på väggar eller golv ska alltid den gamla mattan…" at bounding box center [697, 135] width 456 height 174
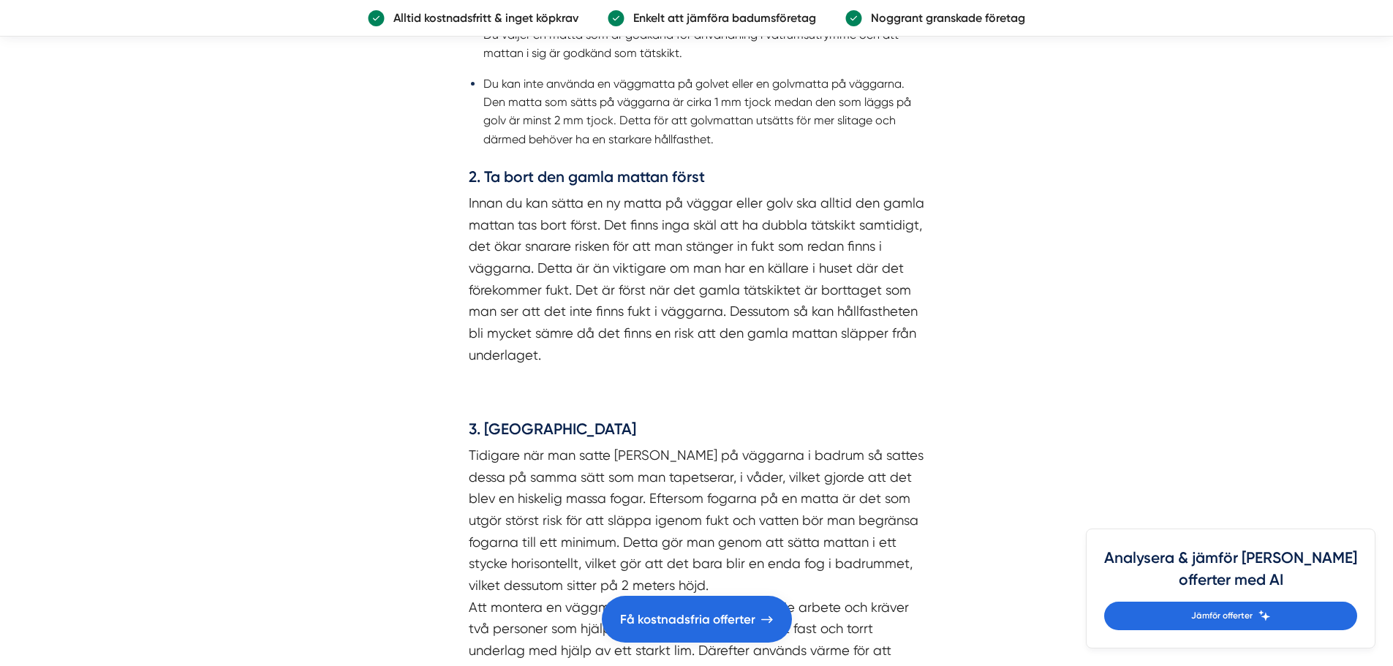
scroll to position [2559, 0]
drag, startPoint x: 535, startPoint y: 240, endPoint x: 902, endPoint y: 243, distance: 367.8
click at [902, 243] on p "Innan du kan sätta en ny matta på väggar eller golv ska alltid den gamla mattan…" at bounding box center [697, 281] width 456 height 174
click at [610, 217] on p "Innan du kan sätta en ny matta på väggar eller golv ska alltid den gamla mattan…" at bounding box center [697, 281] width 456 height 174
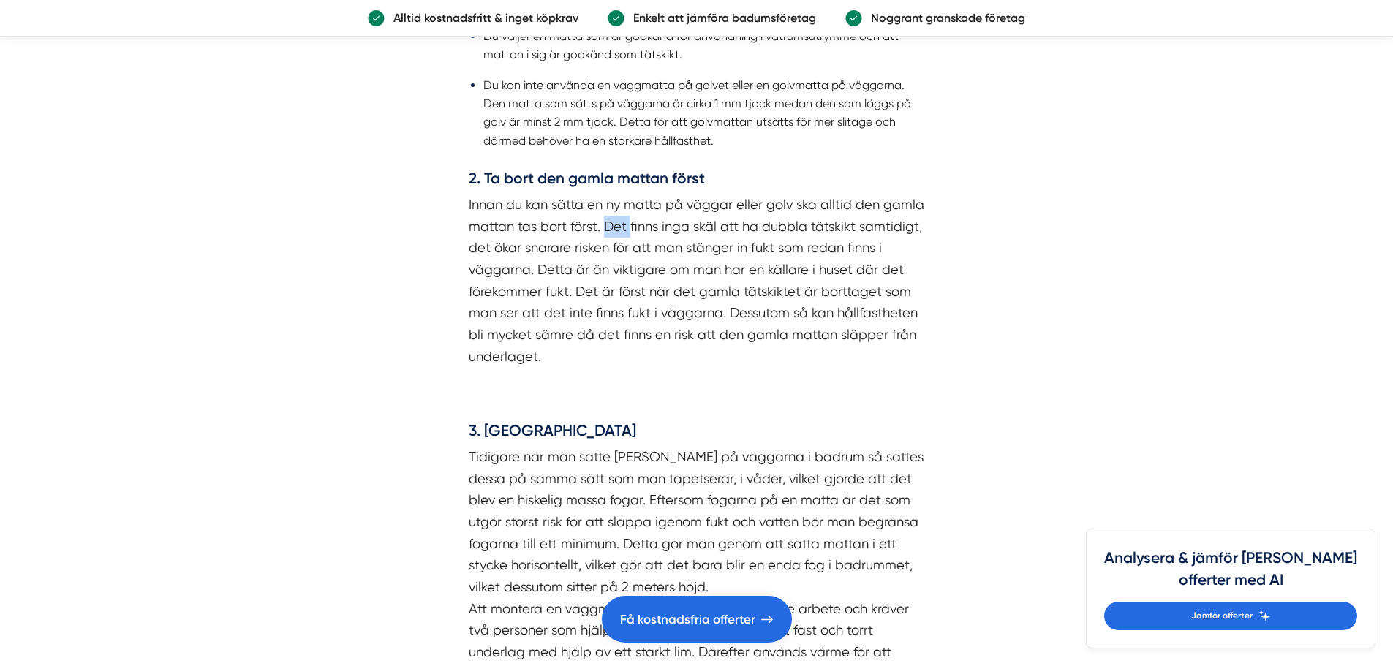
click at [610, 217] on p "Innan du kan sätta en ny matta på väggar eller golv ska alltid den gamla mattan…" at bounding box center [697, 281] width 456 height 174
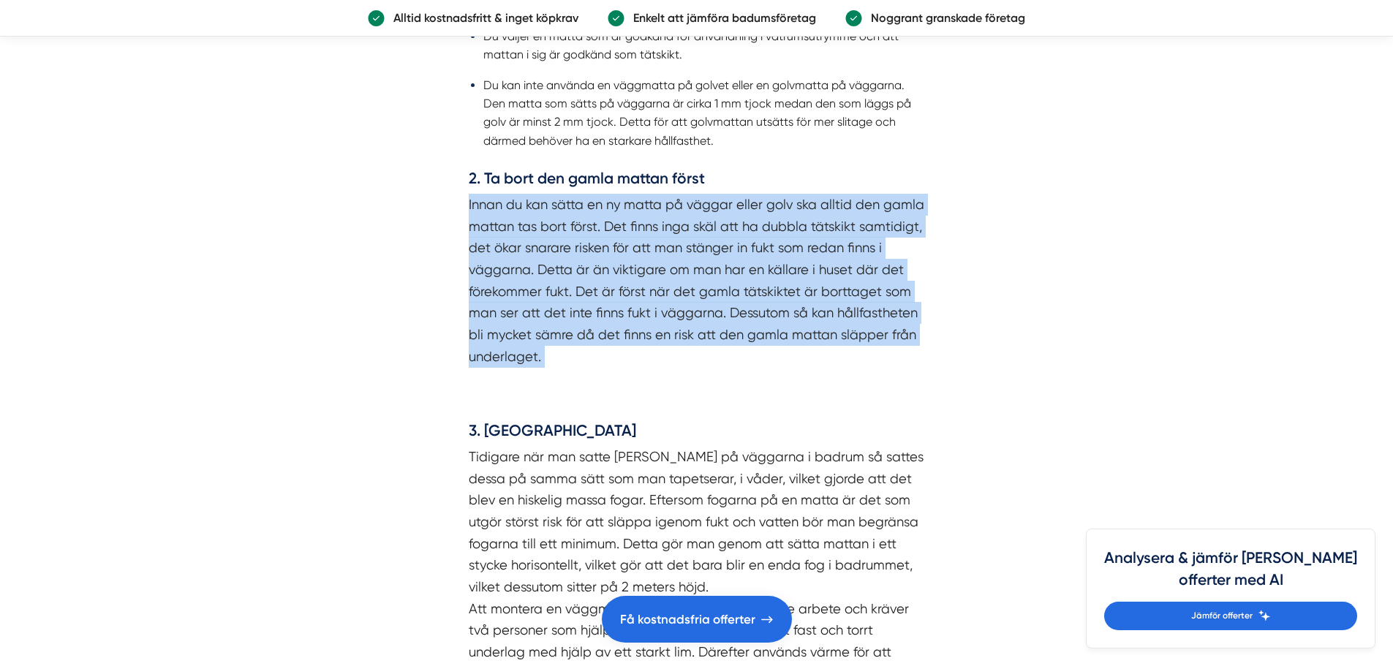
click at [610, 217] on p "Innan du kan sätta en ny matta på väggar eller golv ska alltid den gamla mattan…" at bounding box center [697, 281] width 456 height 174
click at [620, 207] on p "Innan du kan sätta en ny matta på väggar eller golv ska alltid den gamla mattan…" at bounding box center [697, 281] width 456 height 174
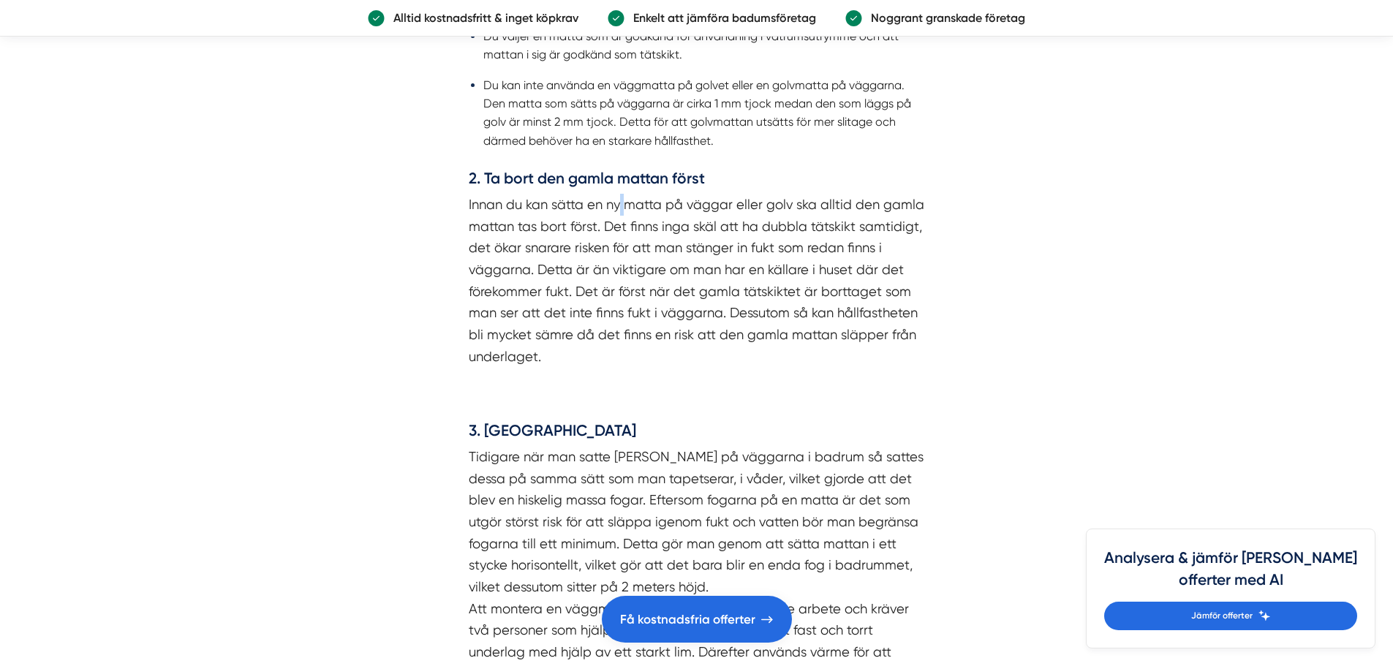
click at [620, 207] on p "Innan du kan sätta en ny matta på väggar eller golv ska alltid den gamla mattan…" at bounding box center [697, 281] width 456 height 174
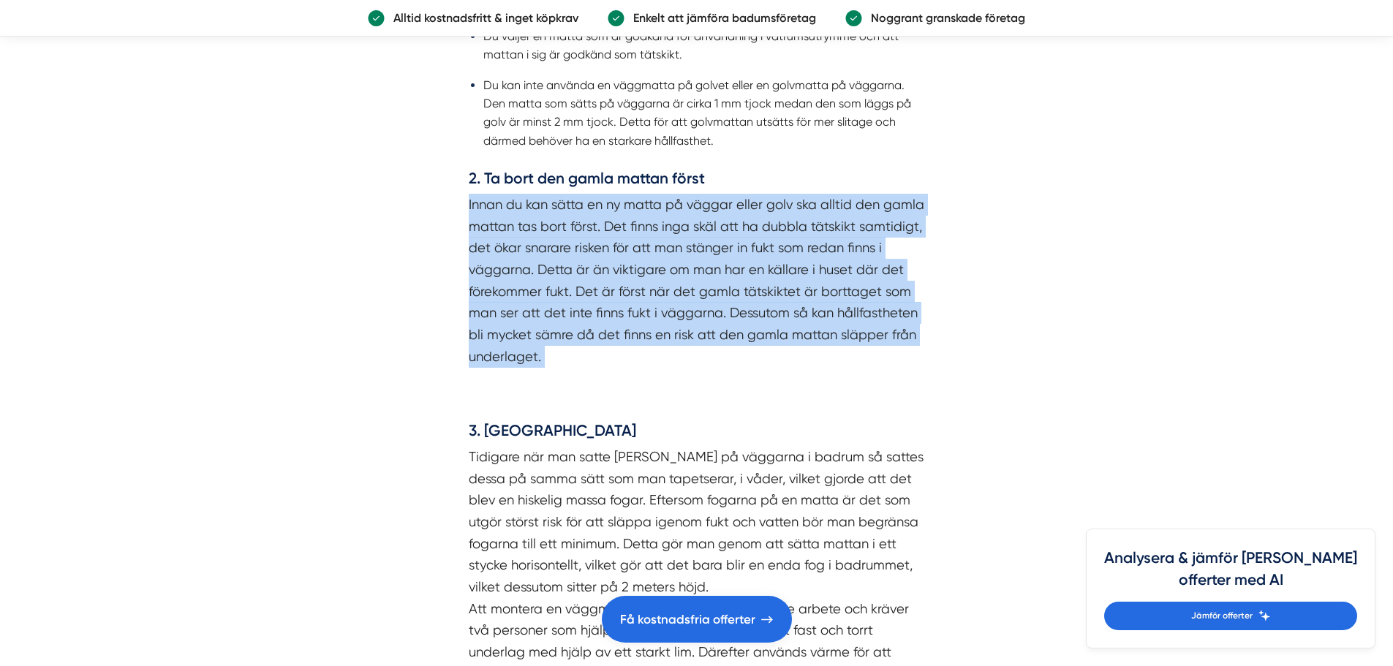
click at [620, 207] on p "Innan du kan sätta en ny matta på väggar eller golv ska alltid den gamla mattan…" at bounding box center [697, 281] width 456 height 174
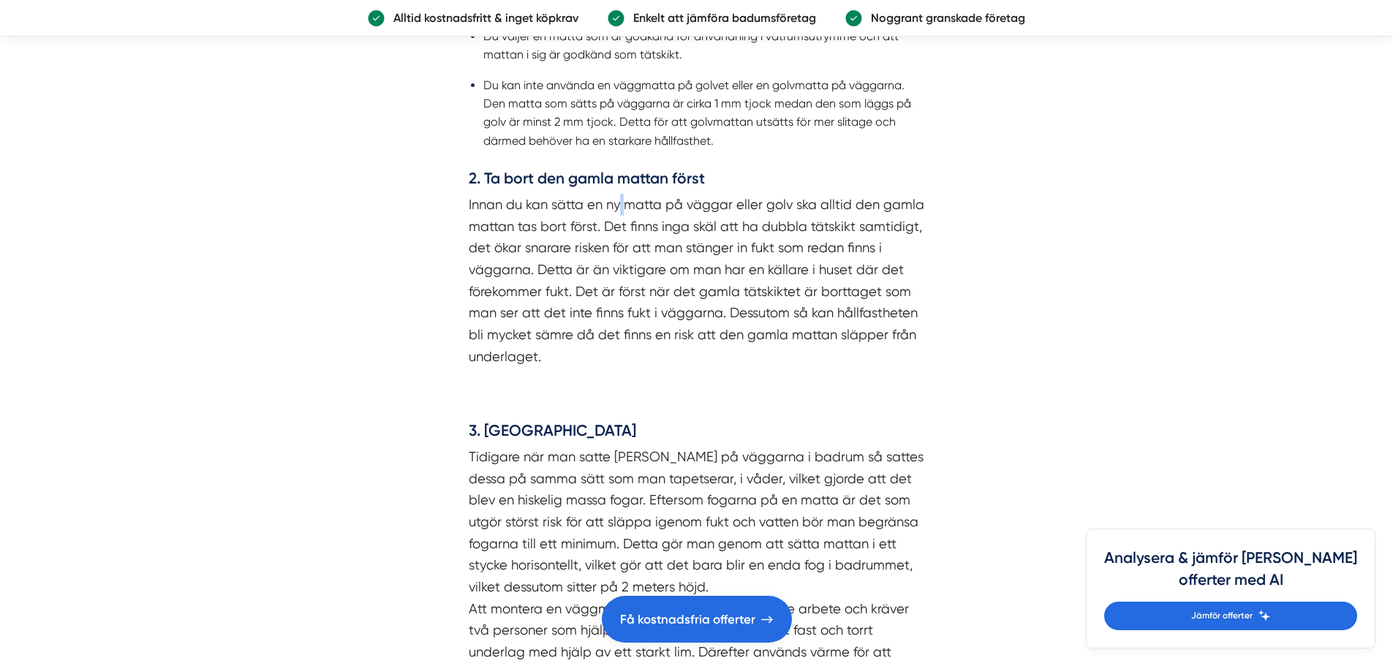
click at [620, 207] on p "Innan du kan sätta en ny matta på väggar eller golv ska alltid den gamla mattan…" at bounding box center [697, 281] width 456 height 174
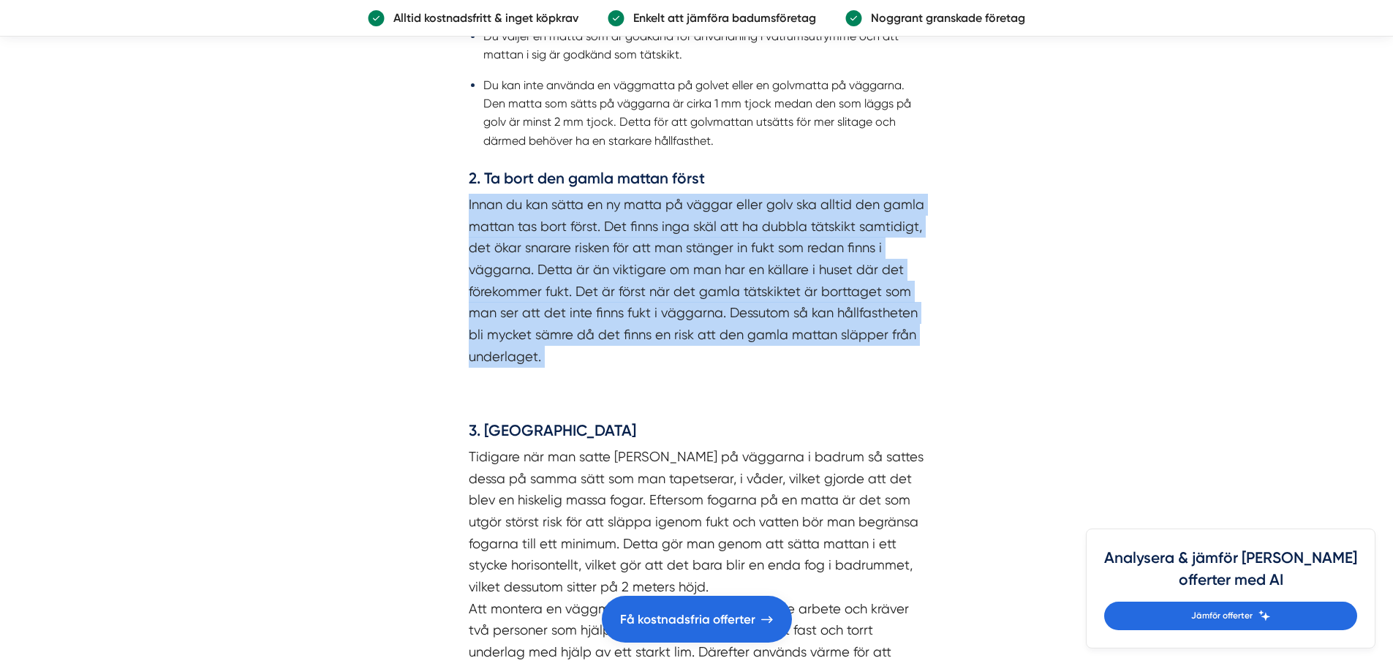
click at [620, 207] on p "Innan du kan sätta en ny matta på väggar eller golv ska alltid den gamla mattan…" at bounding box center [697, 281] width 456 height 174
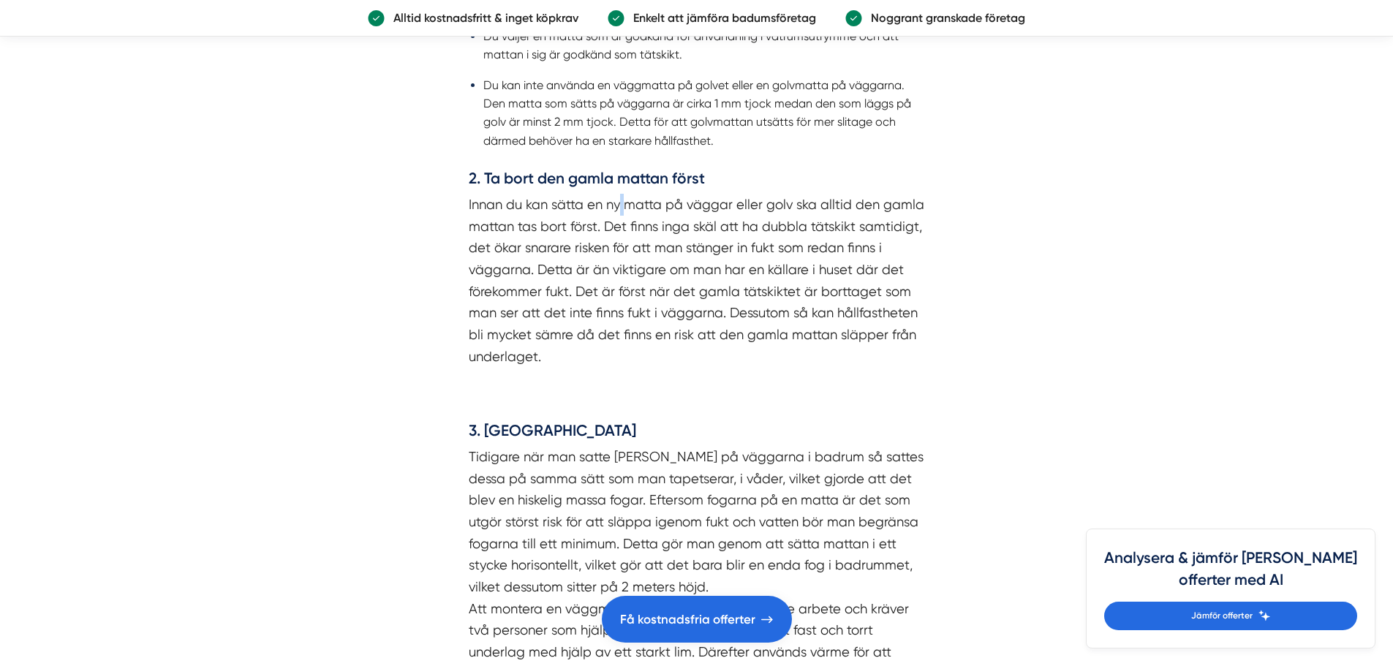
click at [620, 207] on p "Innan du kan sätta en ny matta på väggar eller golv ska alltid den gamla mattan…" at bounding box center [697, 281] width 456 height 174
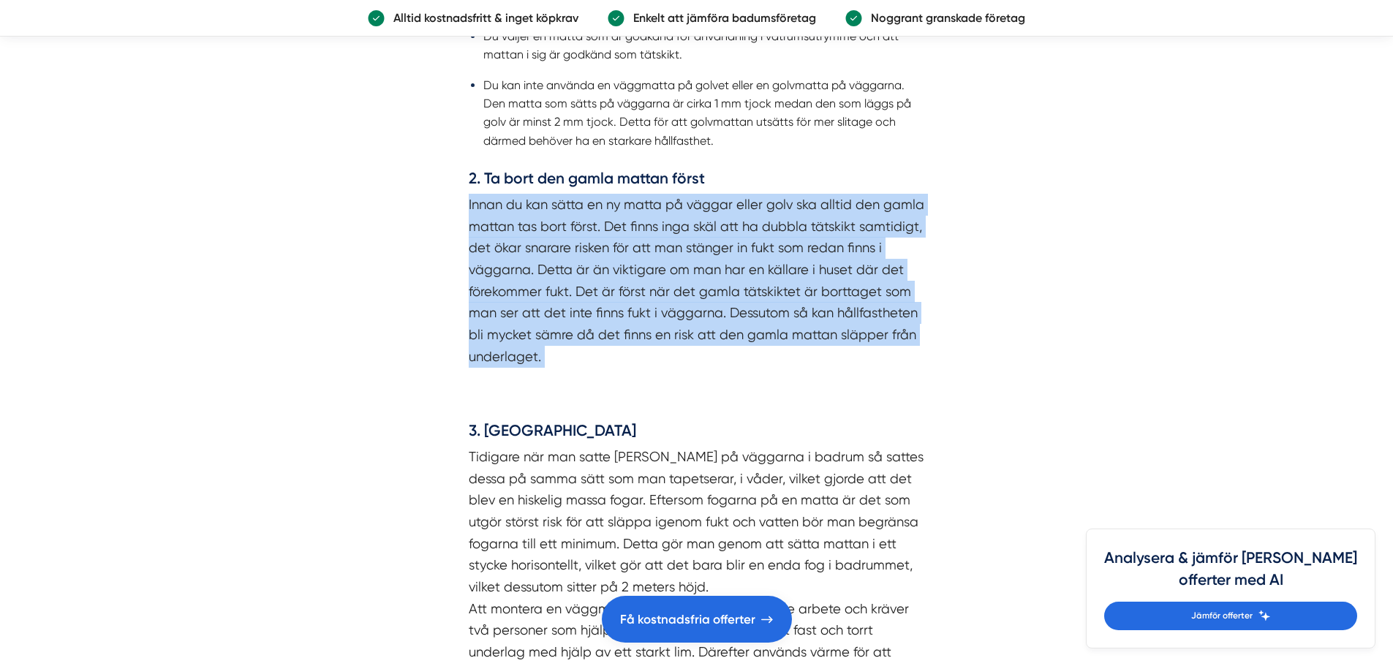
click at [620, 207] on p "Innan du kan sätta en ny matta på väggar eller golv ska alltid den gamla mattan…" at bounding box center [697, 281] width 456 height 174
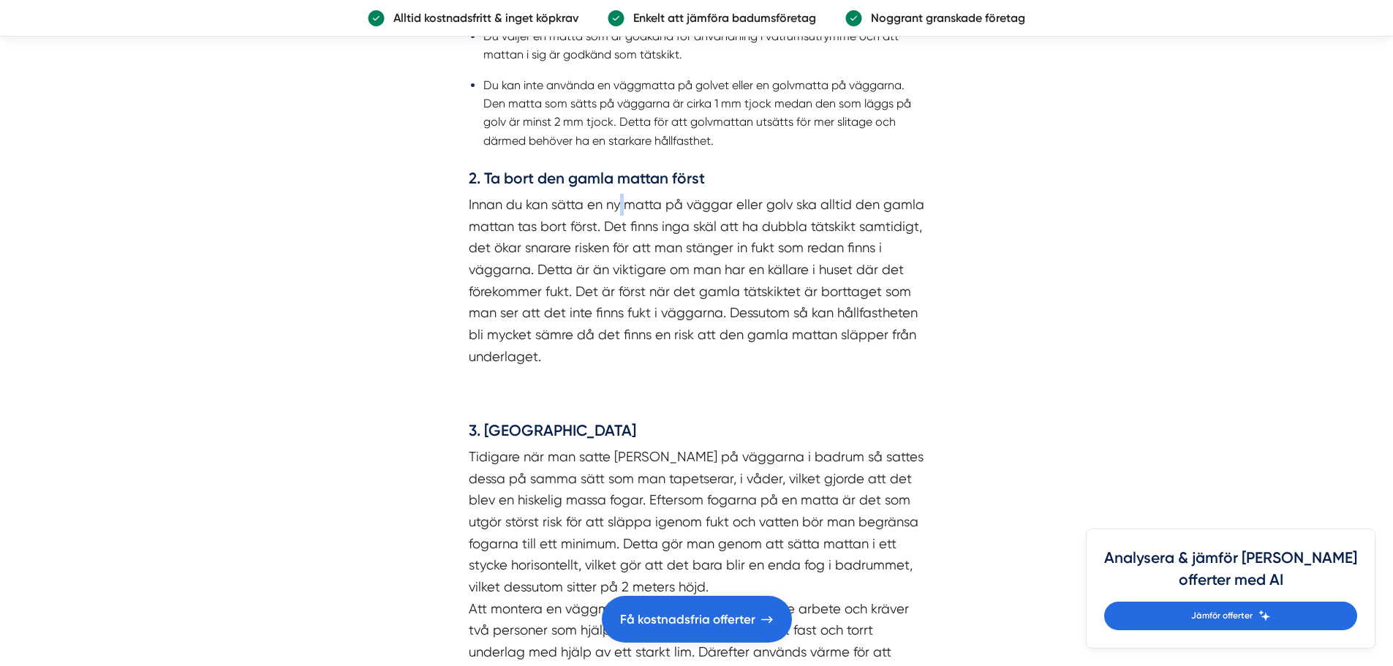
click at [620, 207] on p "Innan du kan sätta en ny matta på väggar eller golv ska alltid den gamla mattan…" at bounding box center [697, 281] width 456 height 174
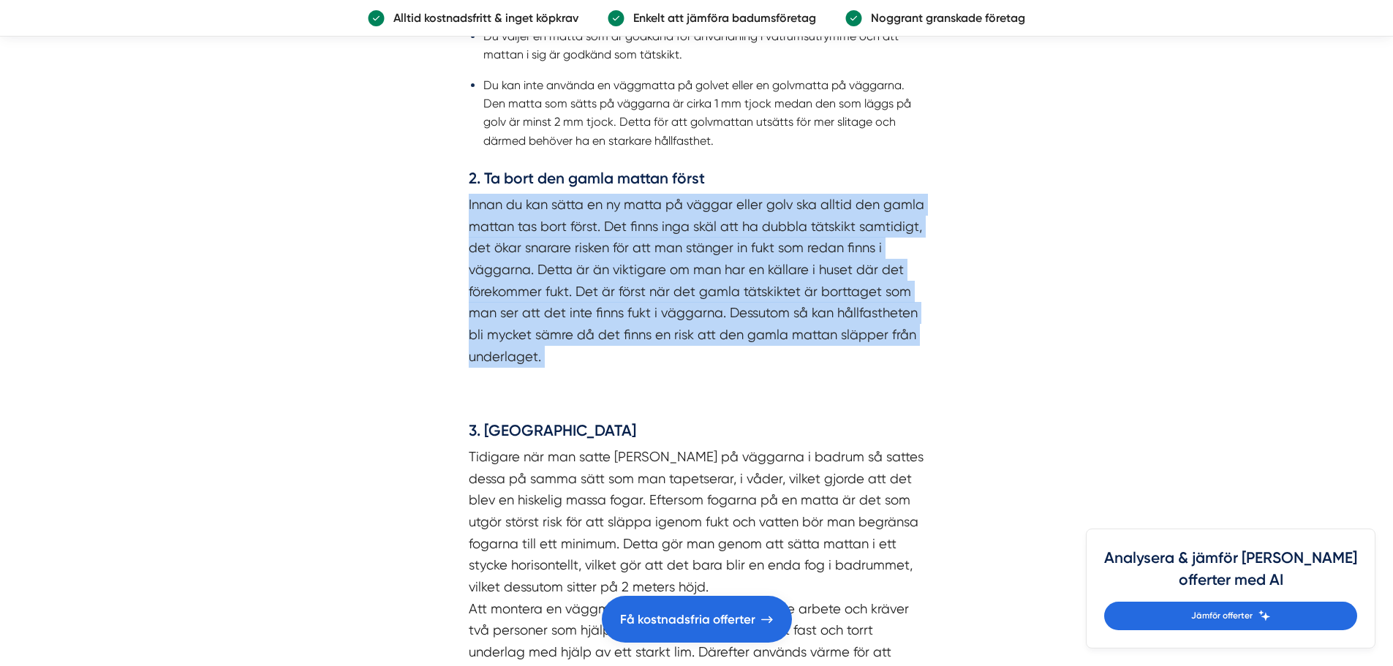
click at [620, 207] on p "Innan du kan sätta en ny matta på väggar eller golv ska alltid den gamla mattan…" at bounding box center [697, 281] width 456 height 174
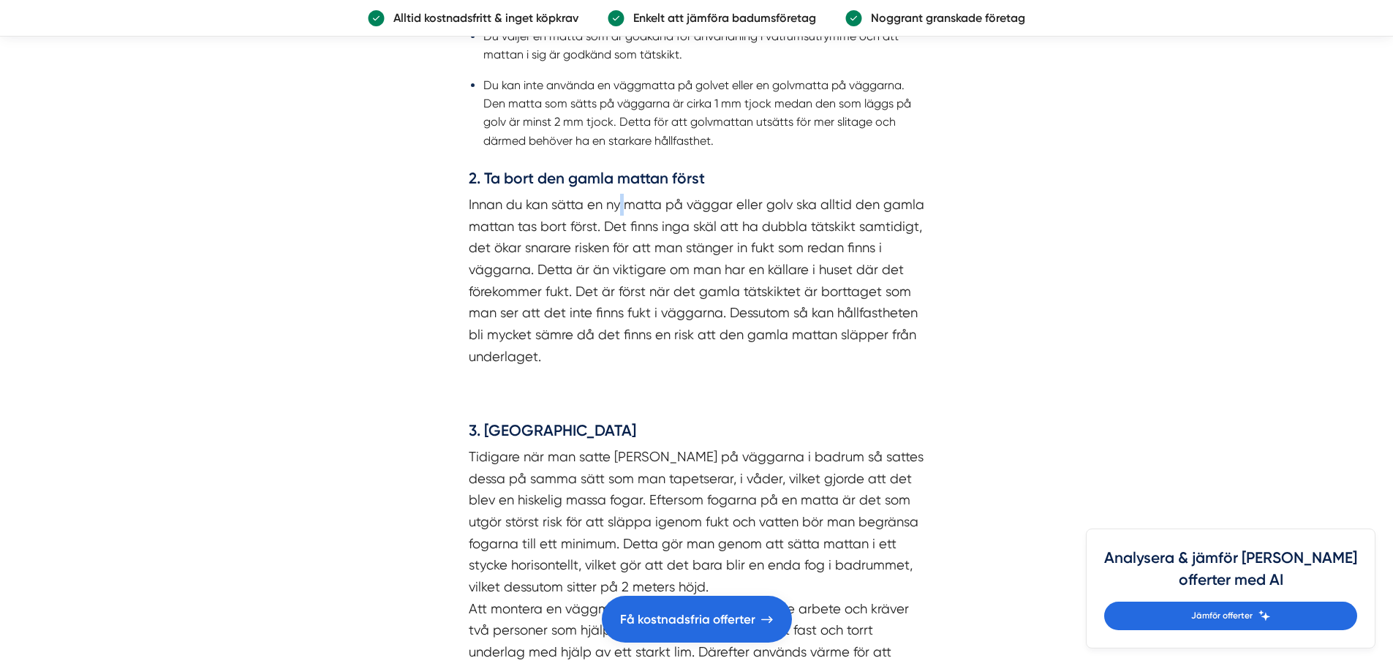
click at [620, 207] on p "Innan du kan sätta en ny matta på väggar eller golv ska alltid den gamla mattan…" at bounding box center [697, 281] width 456 height 174
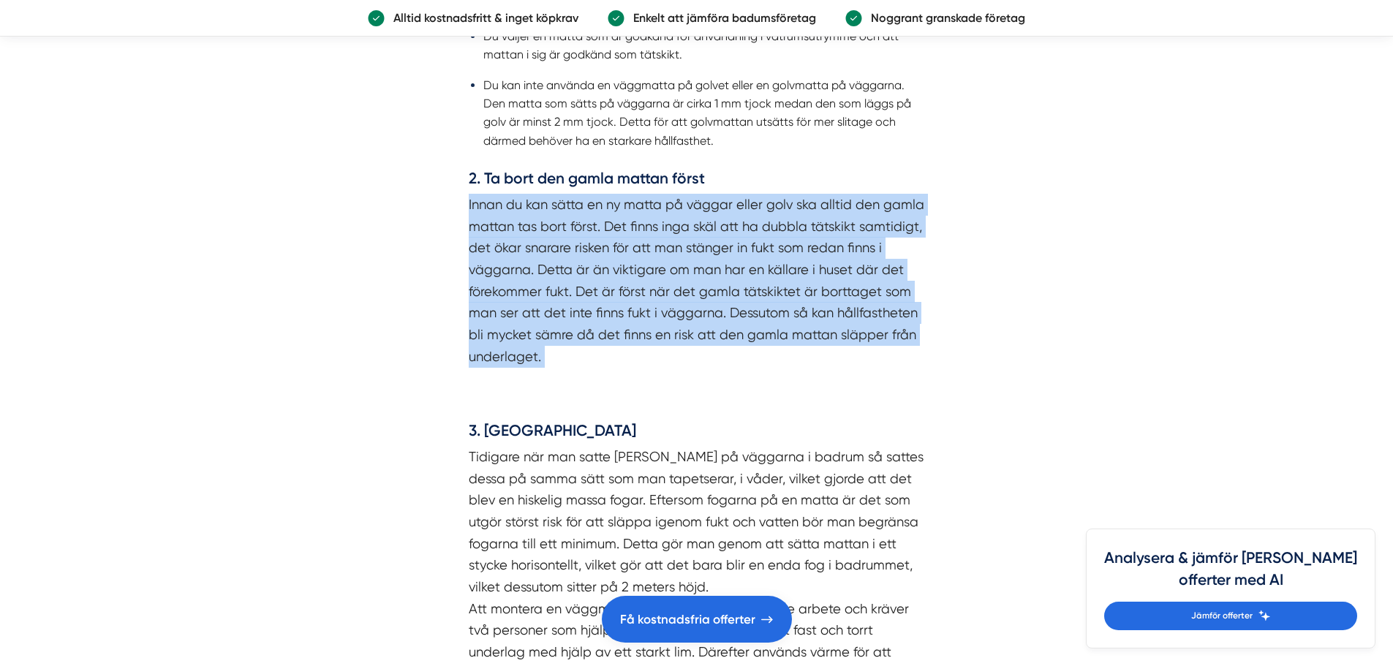
click at [620, 207] on p "Innan du kan sätta en ny matta på väggar eller golv ska alltid den gamla mattan…" at bounding box center [697, 281] width 456 height 174
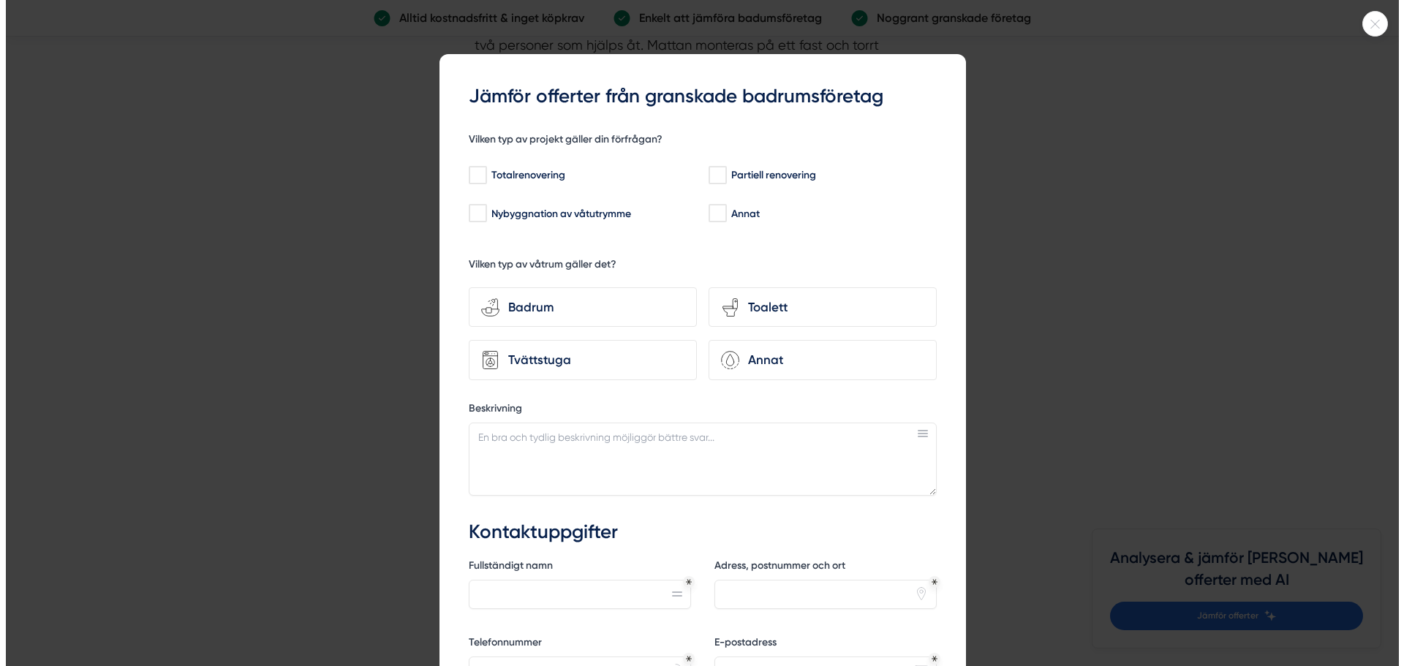
scroll to position [3437, 0]
